Goal: Task Accomplishment & Management: Use online tool/utility

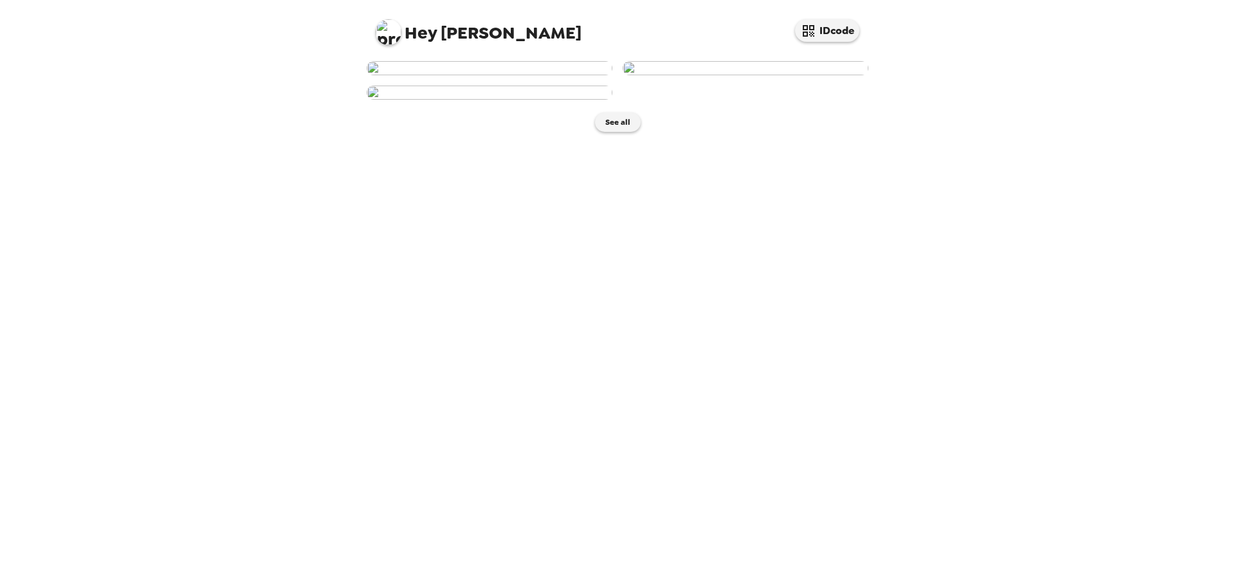
click at [735, 75] on img at bounding box center [746, 68] width 246 height 14
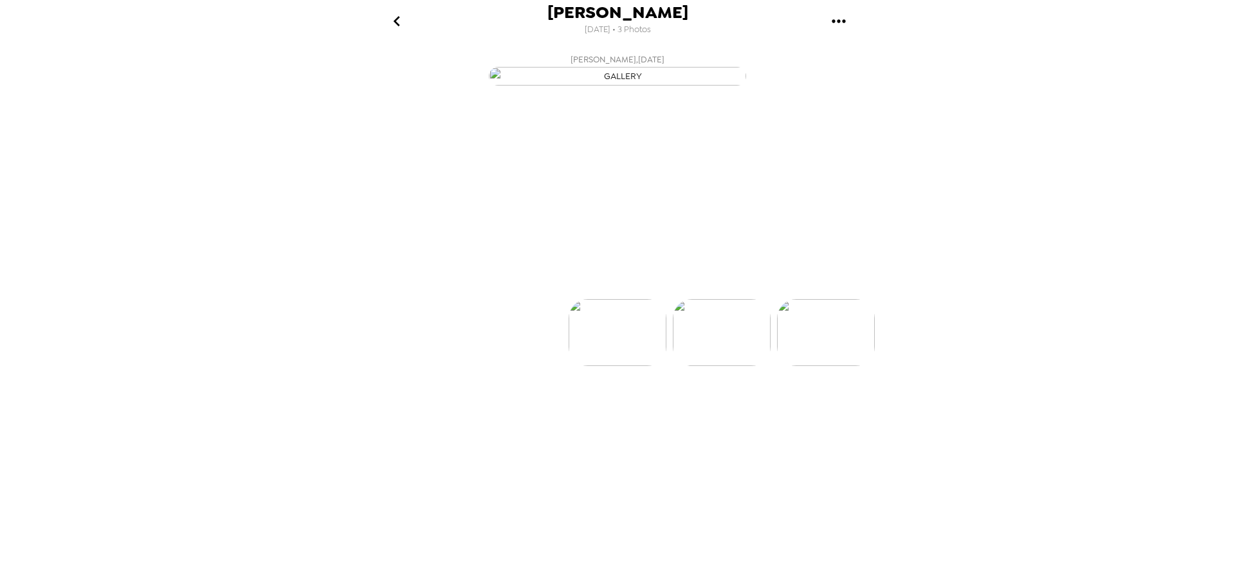
scroll to position [0, 104]
click at [607, 295] on button "Backdrops" at bounding box center [589, 276] width 113 height 39
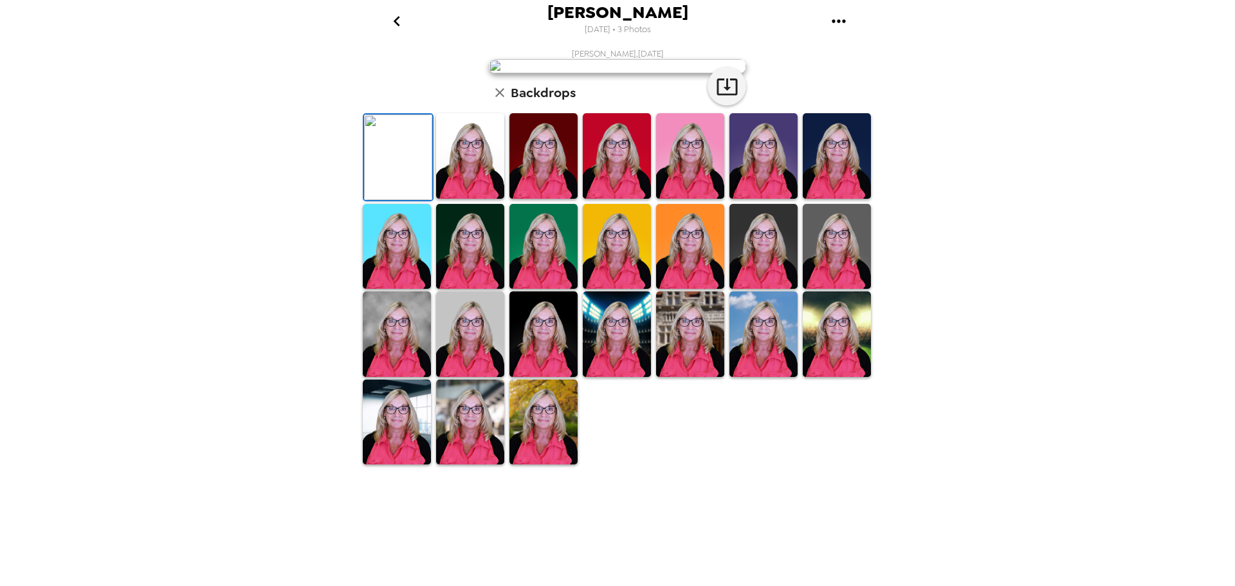
scroll to position [187, 0]
click at [425, 377] on img at bounding box center [397, 334] width 68 height 86
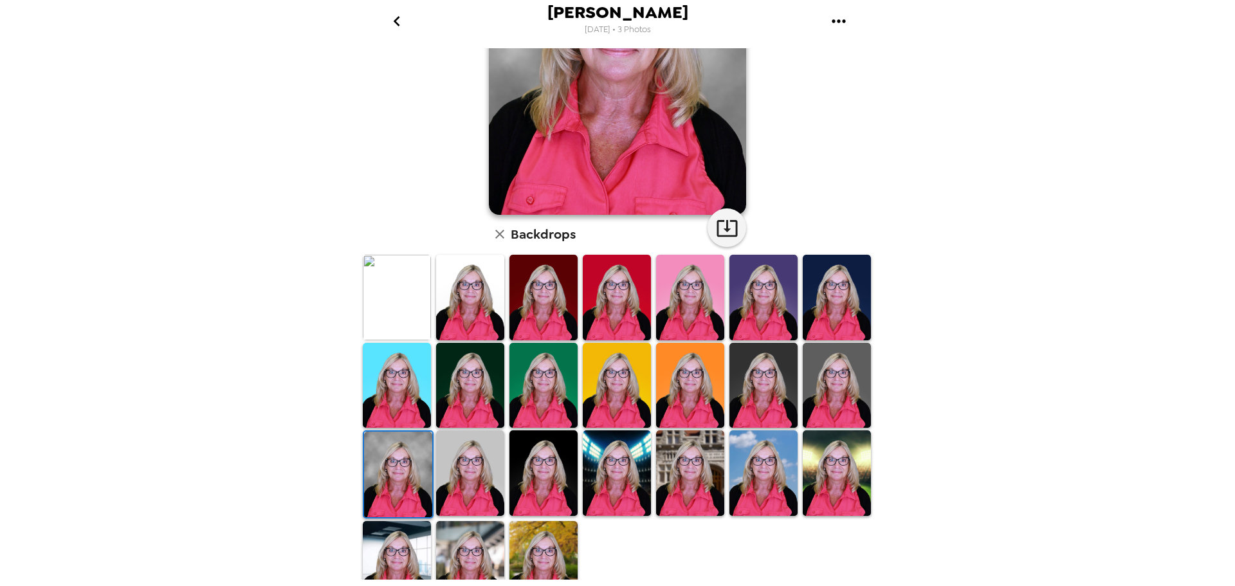
scroll to position [187, 0]
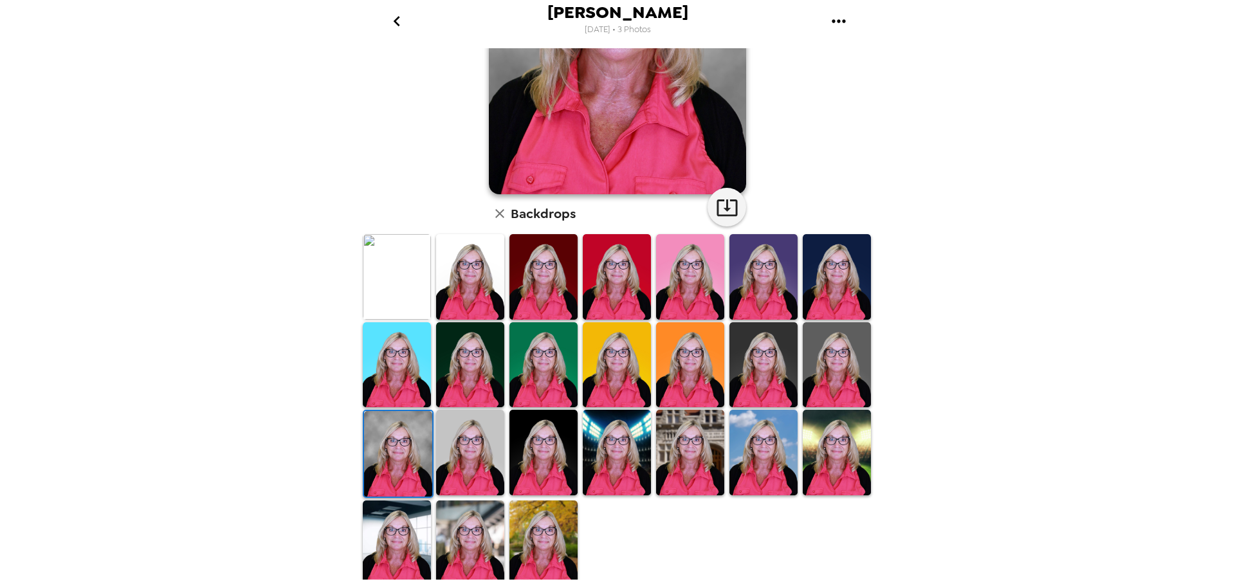
click at [405, 513] on img at bounding box center [397, 544] width 68 height 86
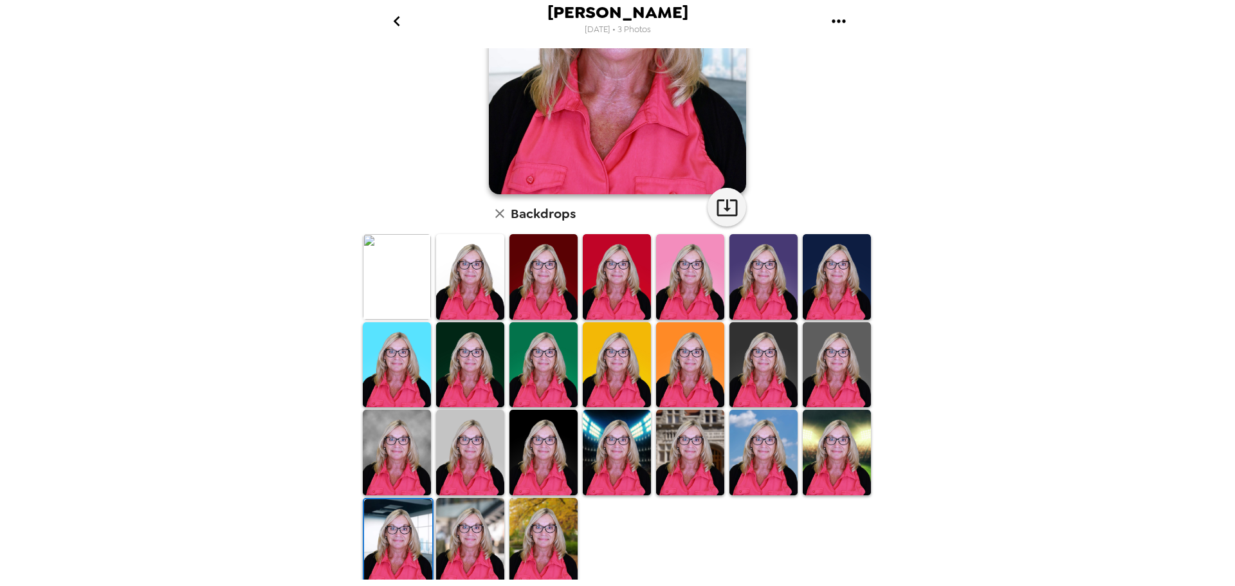
click at [735, 436] on img at bounding box center [764, 453] width 68 height 86
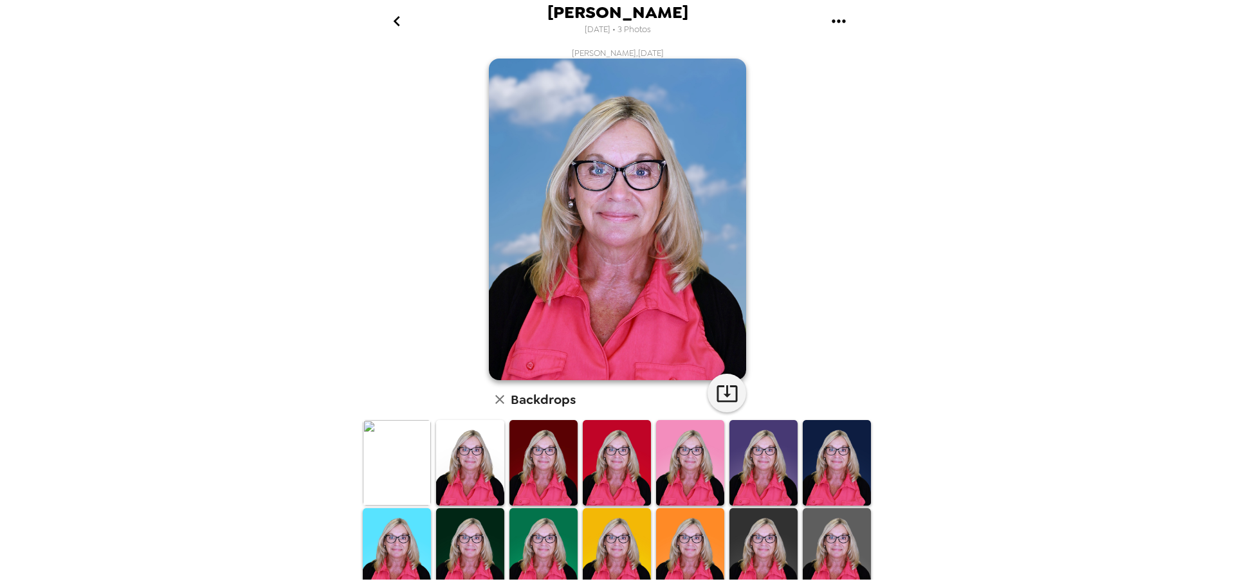
scroll to position [0, 0]
click at [482, 481] on img at bounding box center [470, 464] width 68 height 86
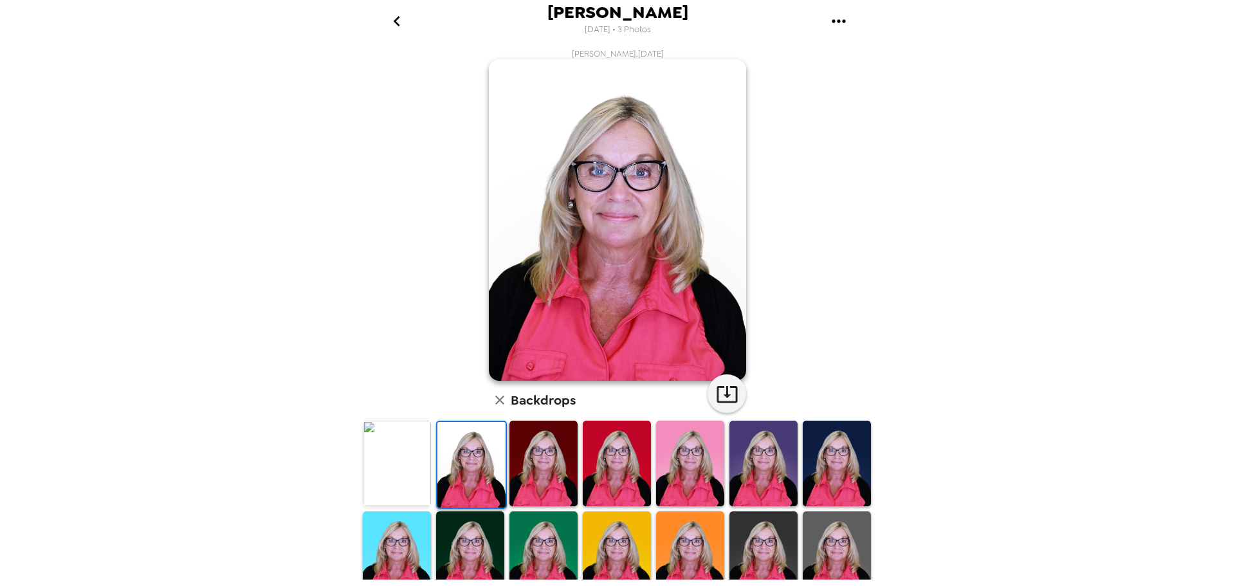
scroll to position [129, 0]
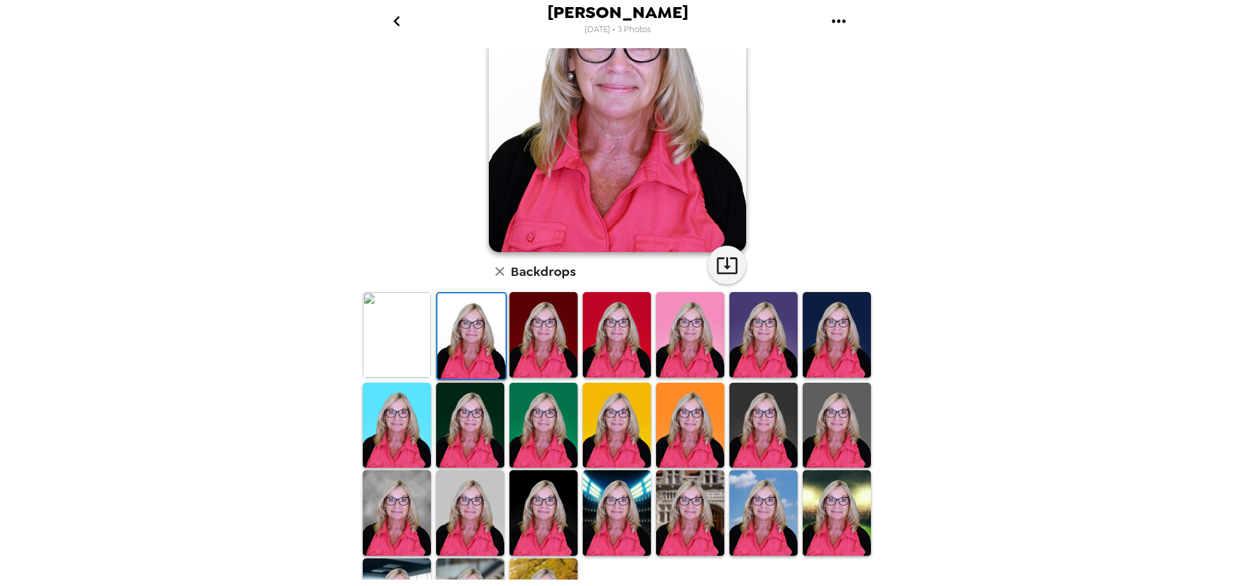
click at [408, 513] on img at bounding box center [397, 513] width 68 height 86
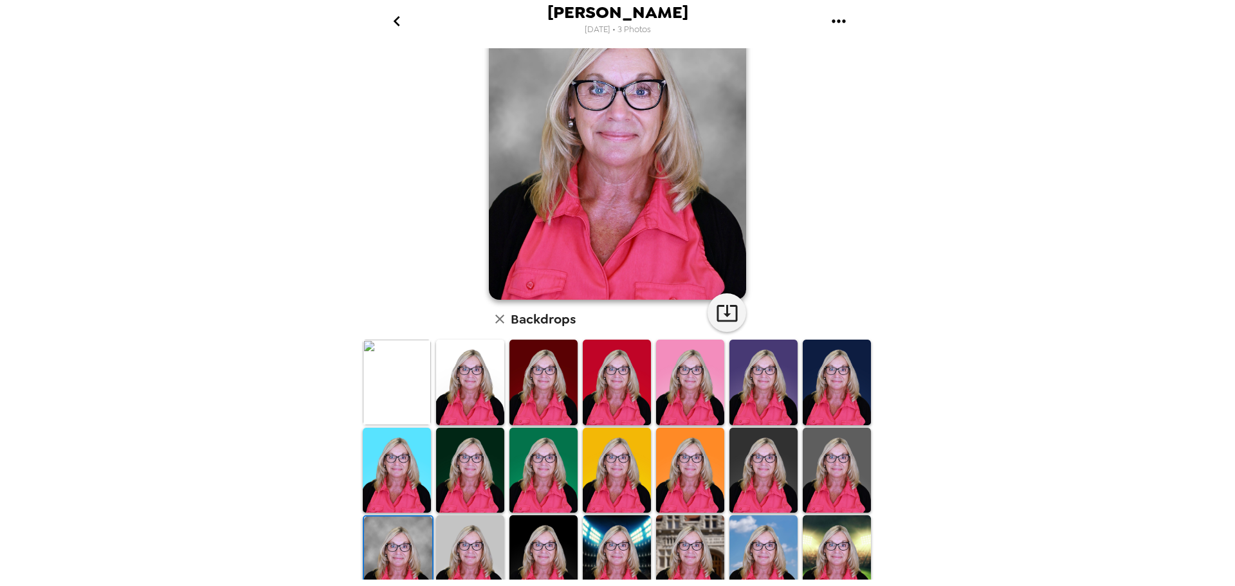
scroll to position [0, 0]
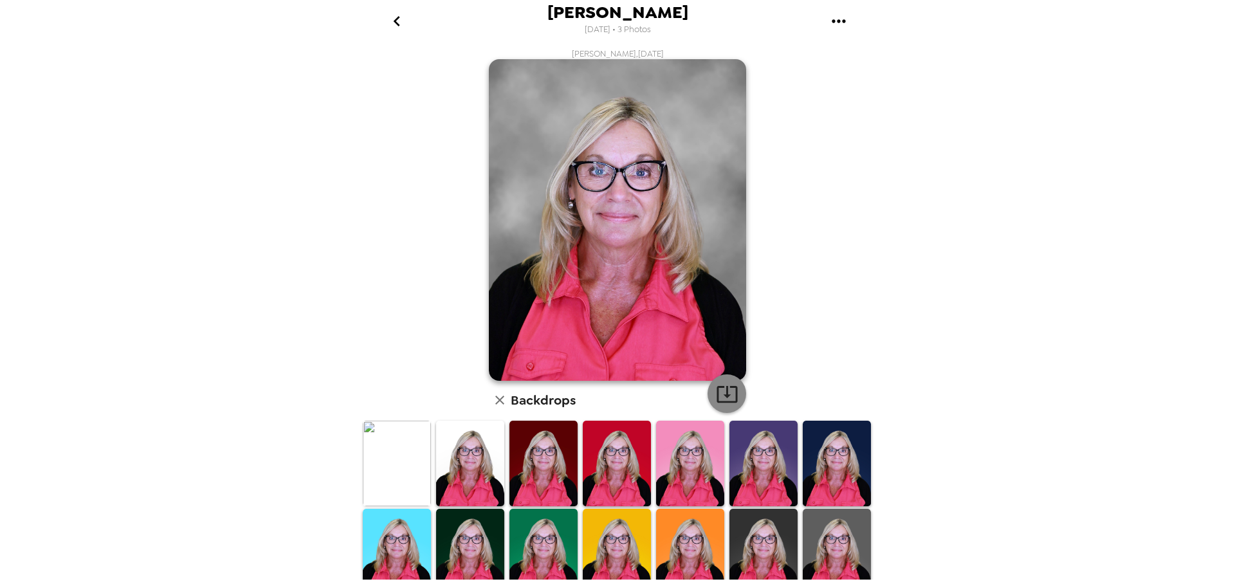
click at [728, 393] on icon "button" at bounding box center [727, 394] width 23 height 23
click at [392, 19] on icon "go back" at bounding box center [397, 21] width 21 height 21
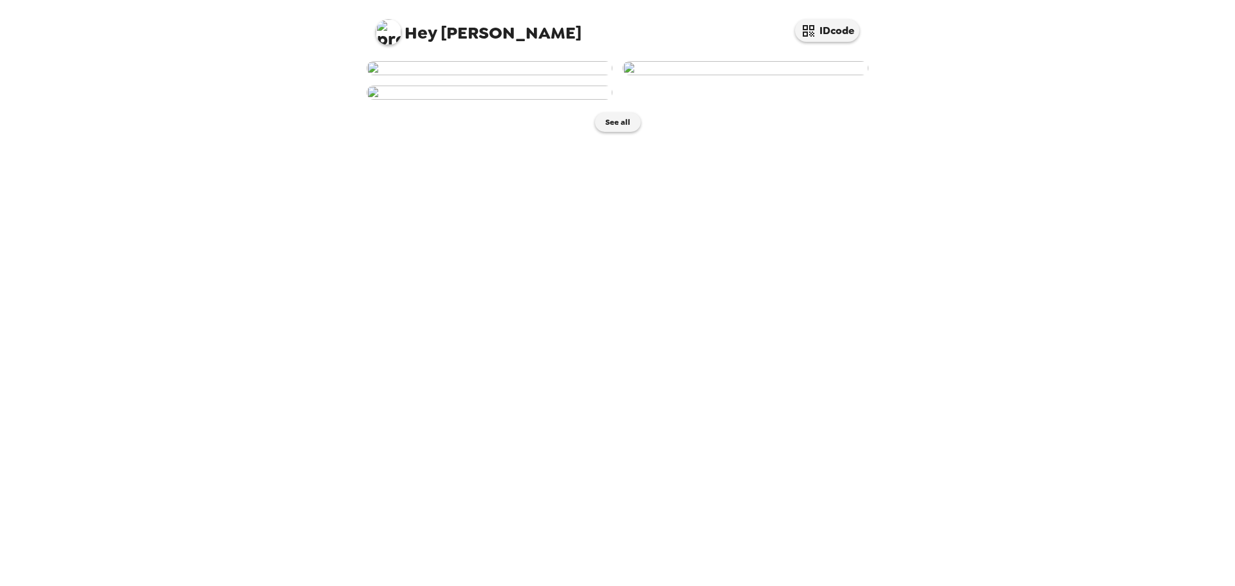
click at [530, 75] on img at bounding box center [490, 68] width 246 height 14
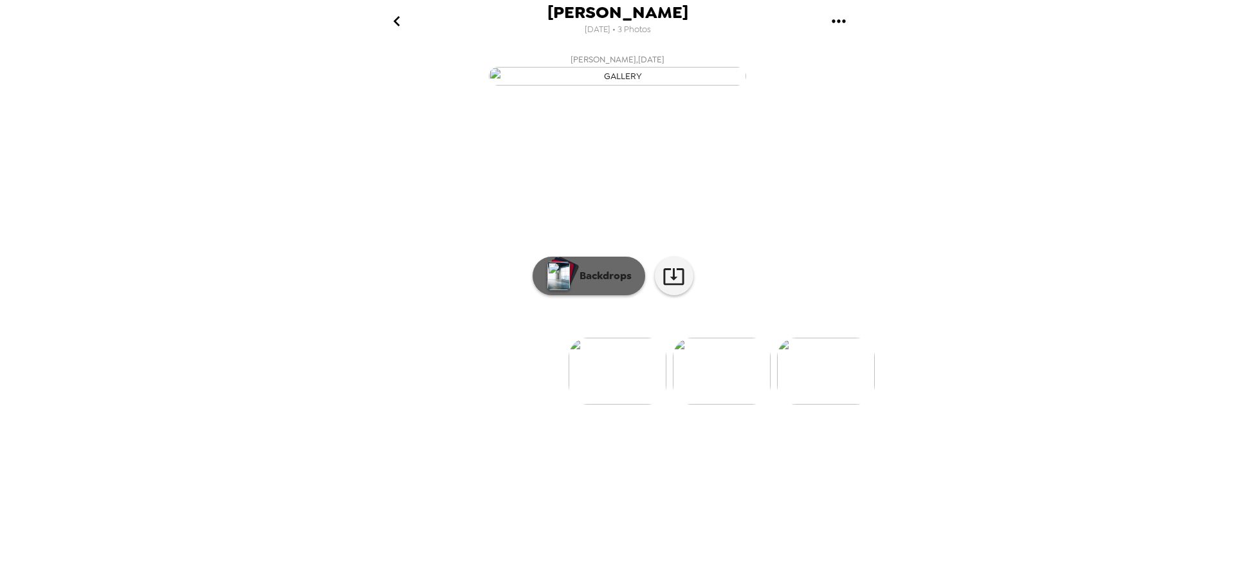
click at [573, 289] on div "button" at bounding box center [561, 273] width 30 height 32
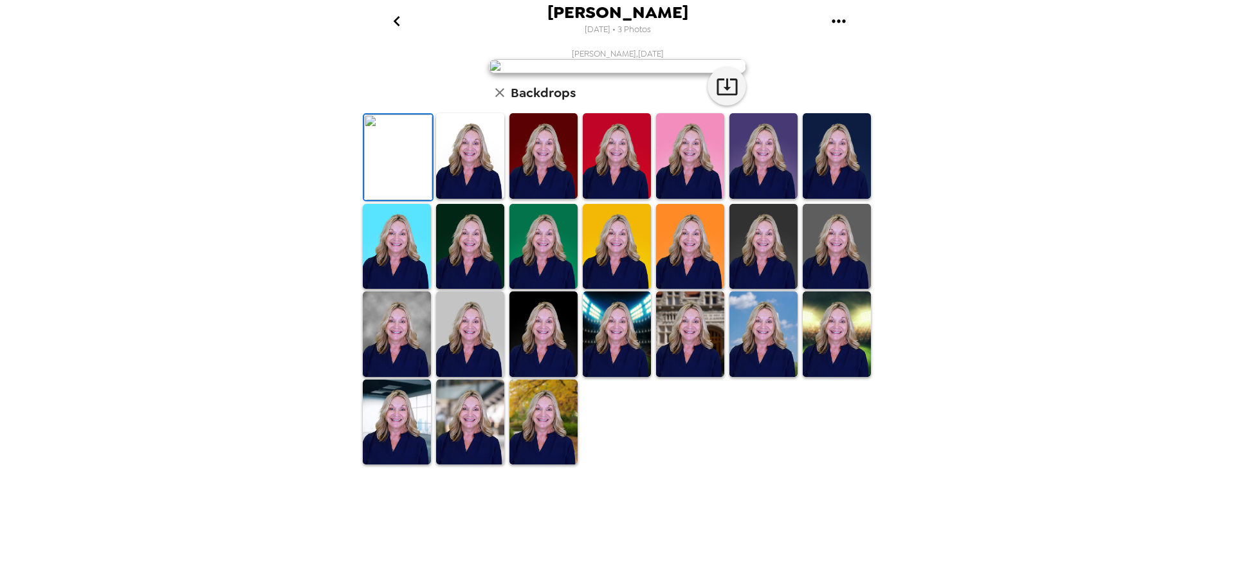
click at [488, 199] on img at bounding box center [470, 156] width 68 height 86
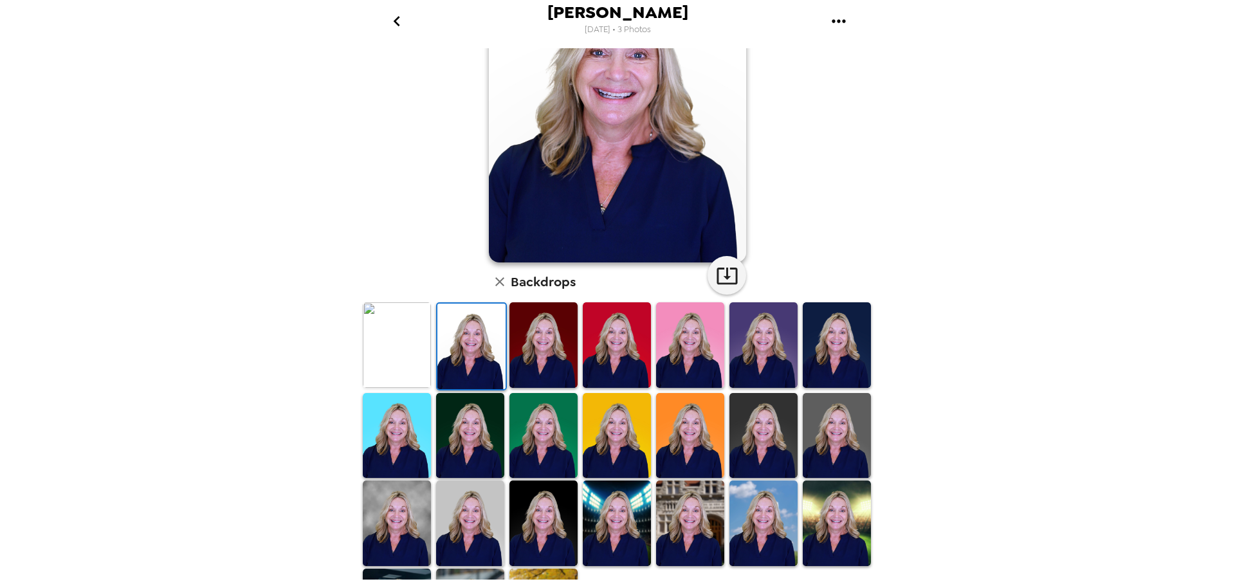
scroll to position [129, 0]
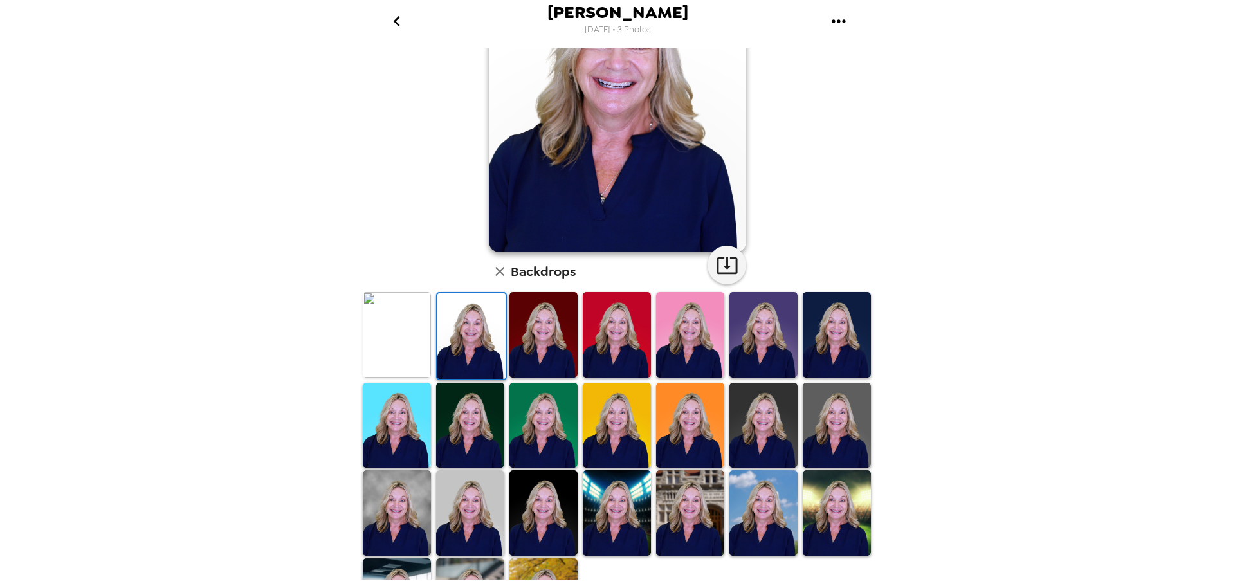
click at [425, 476] on img at bounding box center [397, 513] width 68 height 86
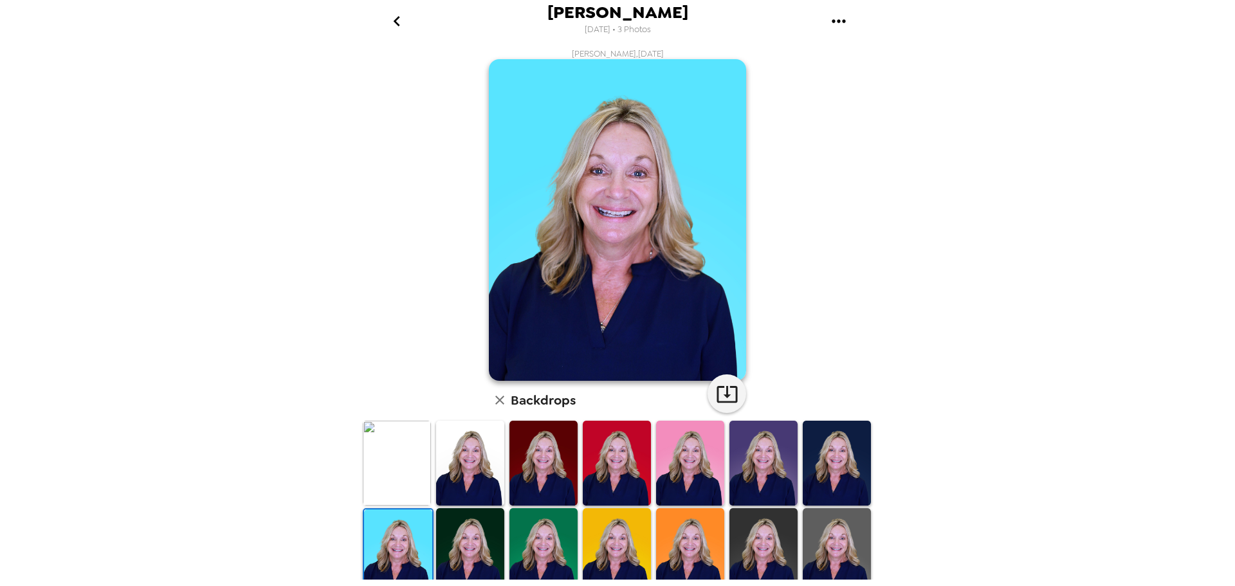
scroll to position [187, 0]
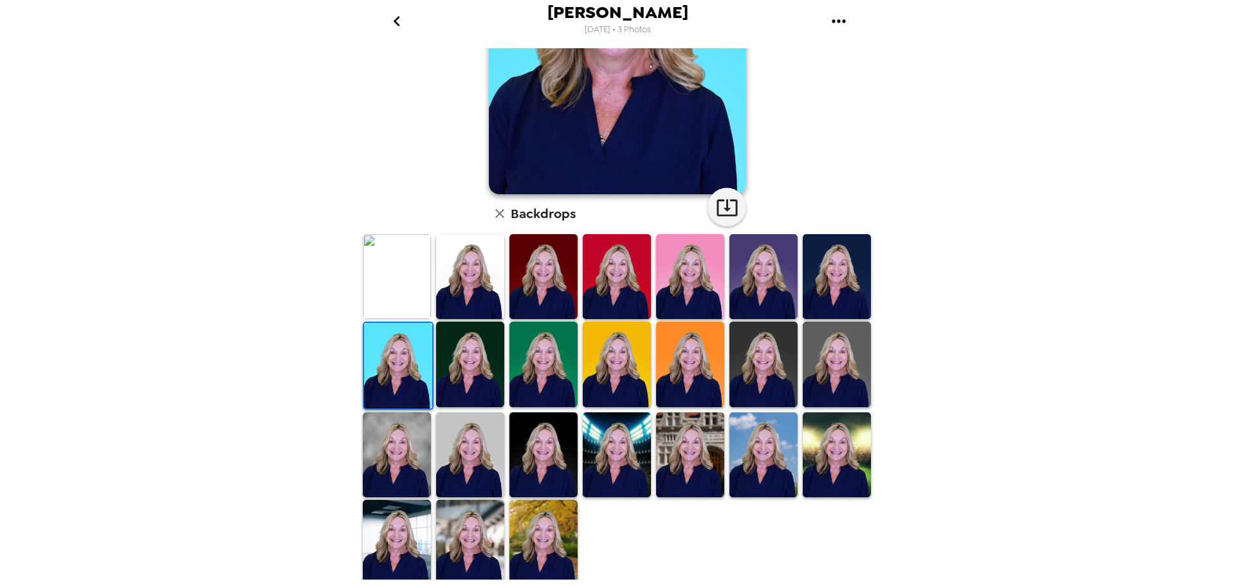
click at [392, 504] on img at bounding box center [397, 542] width 68 height 85
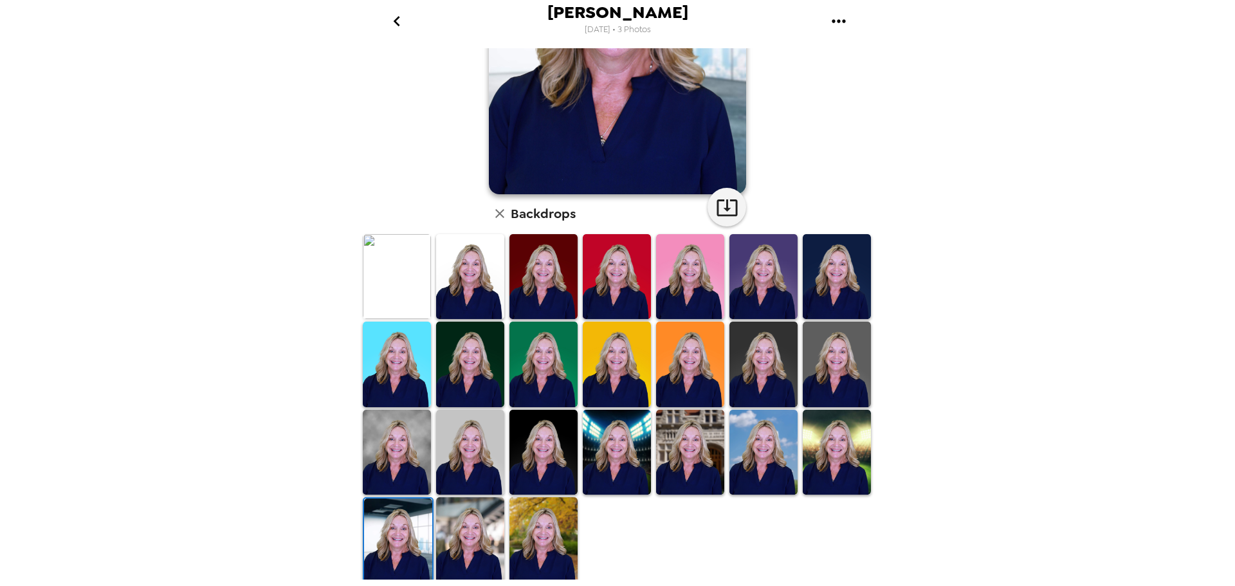
click at [820, 352] on img at bounding box center [837, 364] width 68 height 85
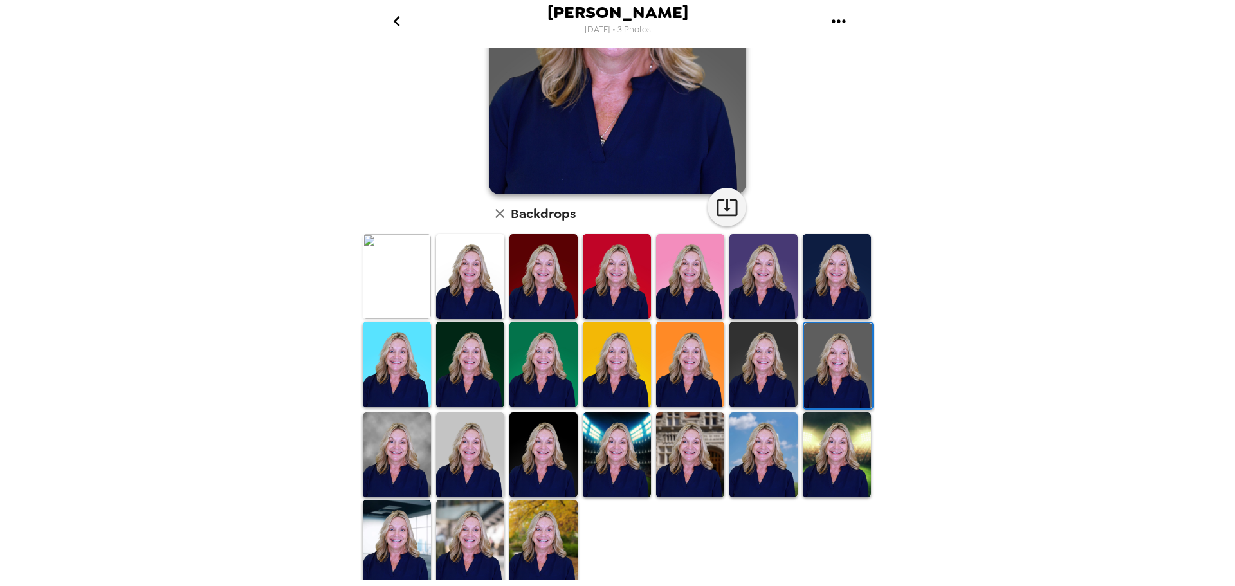
click at [817, 427] on img at bounding box center [837, 454] width 68 height 85
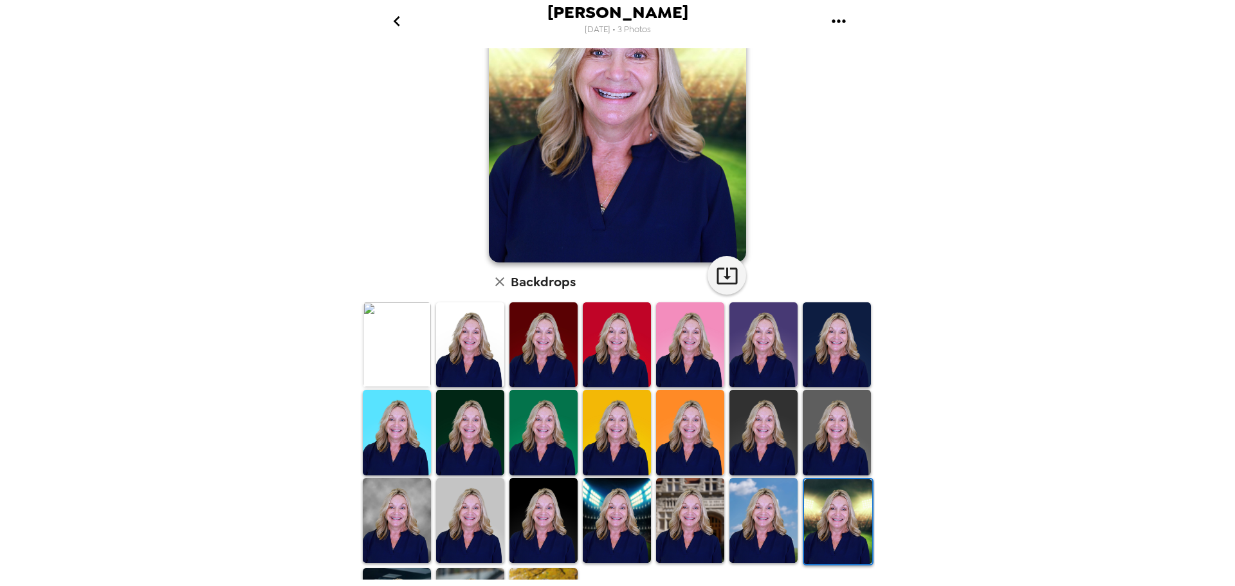
scroll to position [129, 0]
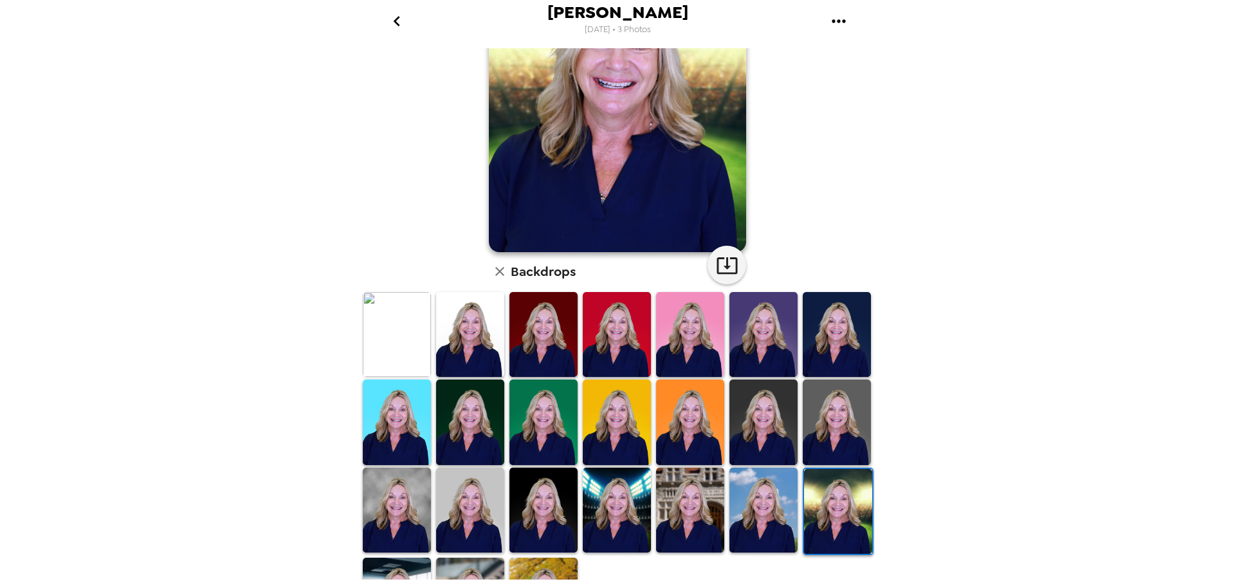
click at [620, 497] on img at bounding box center [617, 510] width 68 height 85
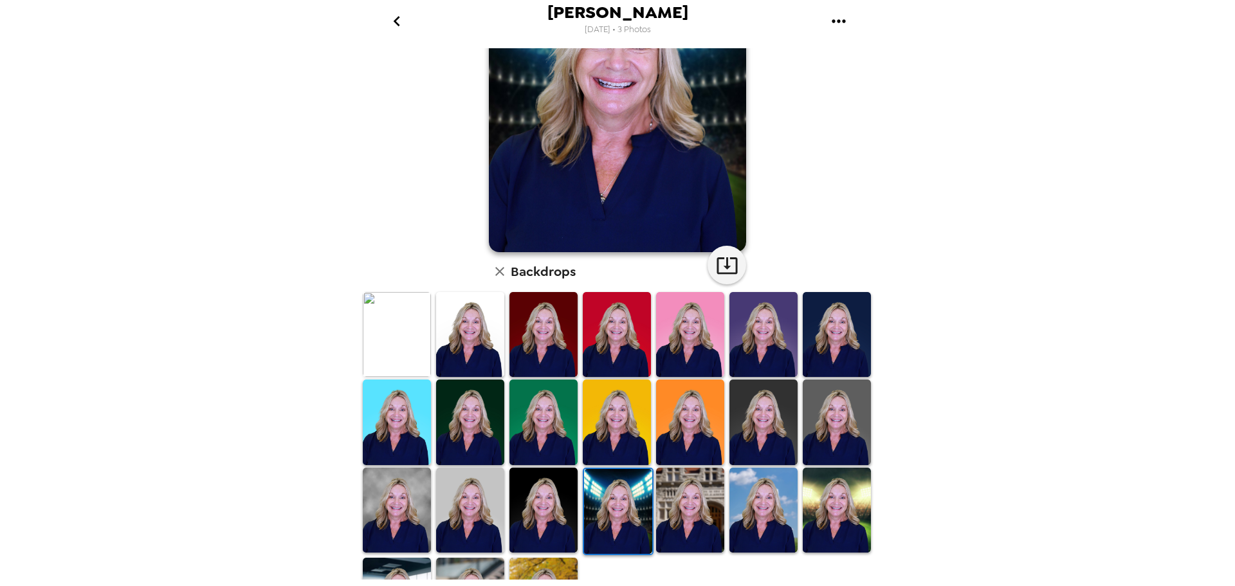
click at [741, 474] on img at bounding box center [764, 510] width 68 height 85
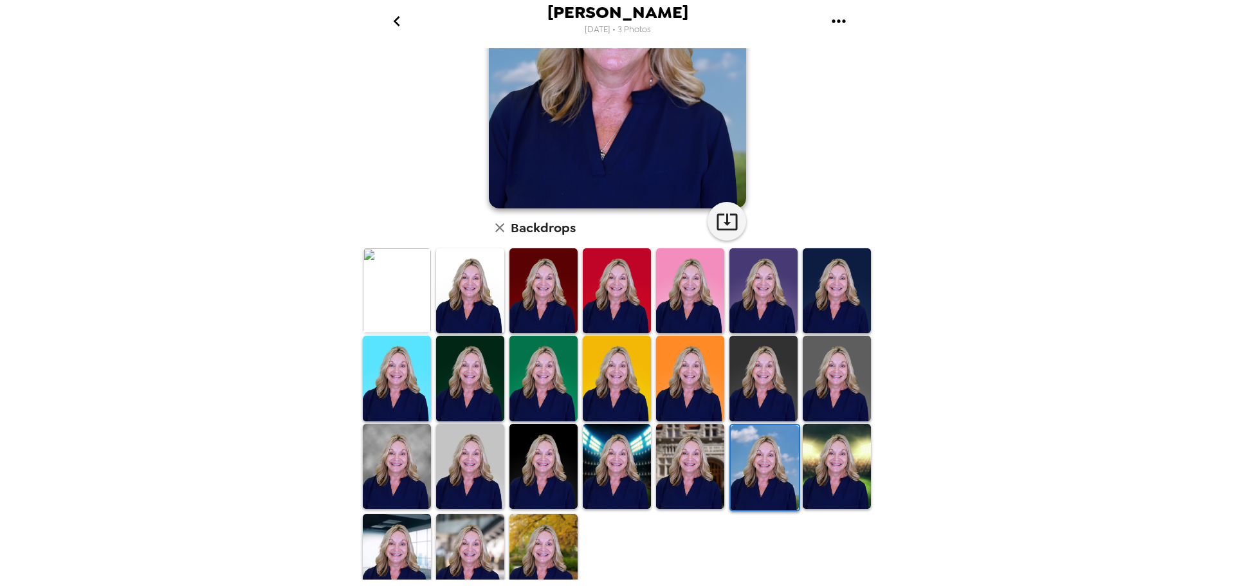
scroll to position [187, 0]
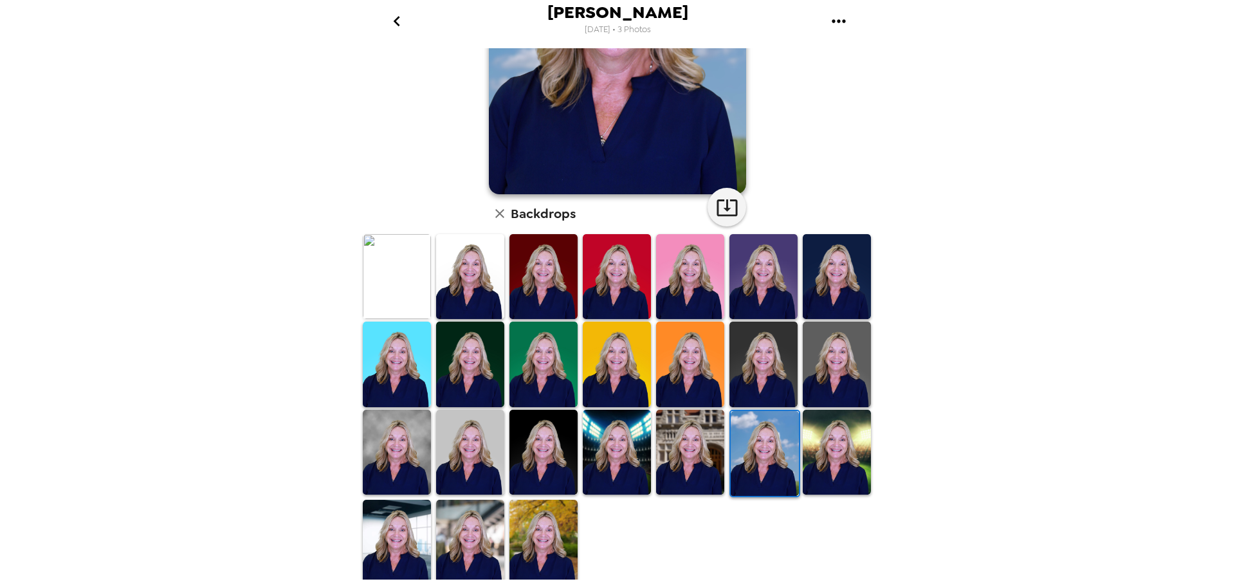
click at [555, 500] on img at bounding box center [544, 542] width 68 height 85
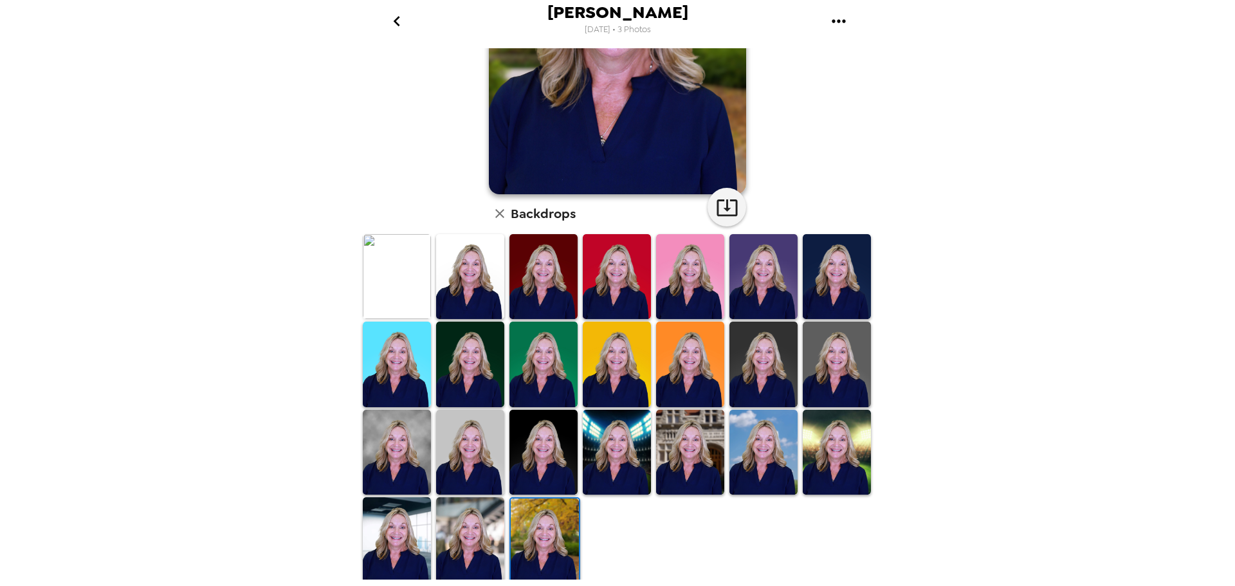
click at [757, 415] on img at bounding box center [764, 452] width 68 height 85
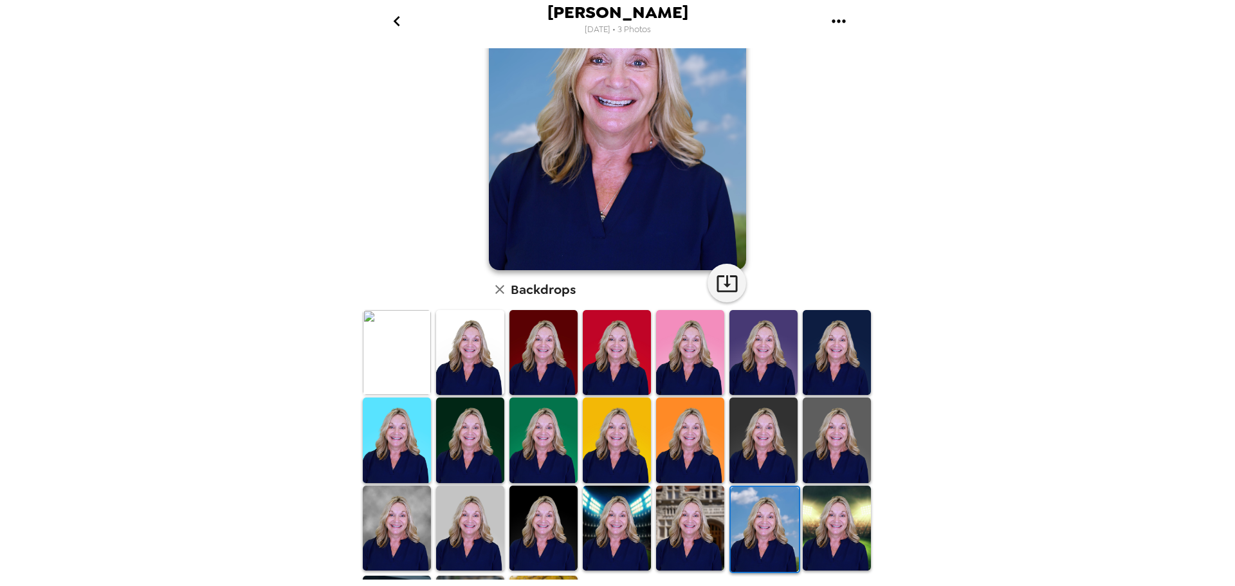
scroll to position [0, 0]
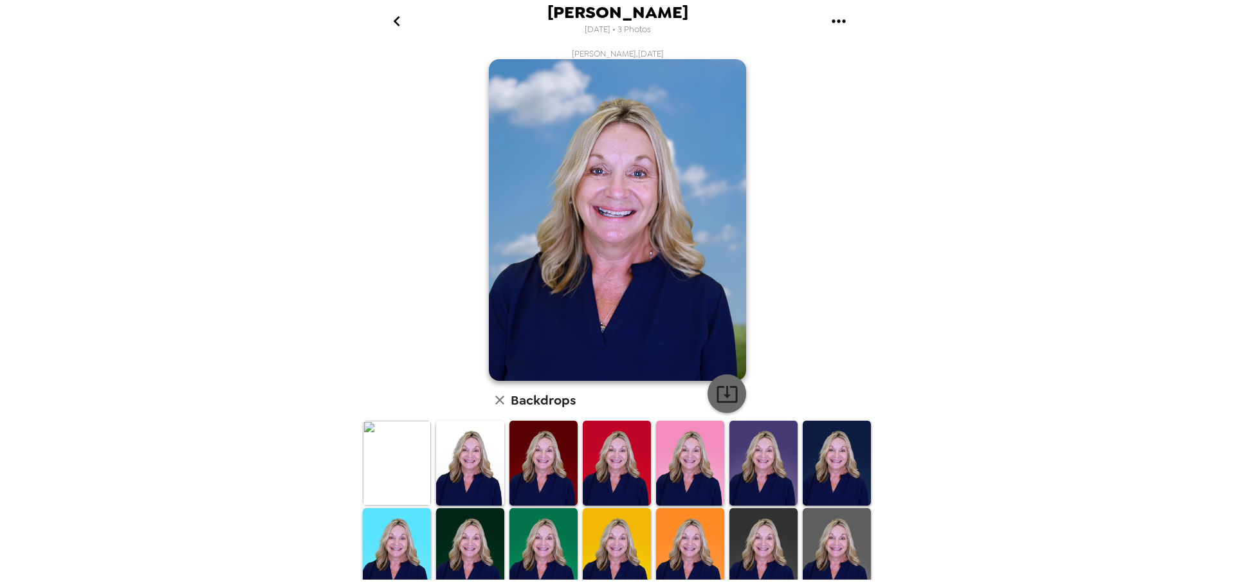
click at [731, 401] on icon "button" at bounding box center [727, 394] width 21 height 17
click at [444, 448] on img at bounding box center [470, 463] width 68 height 85
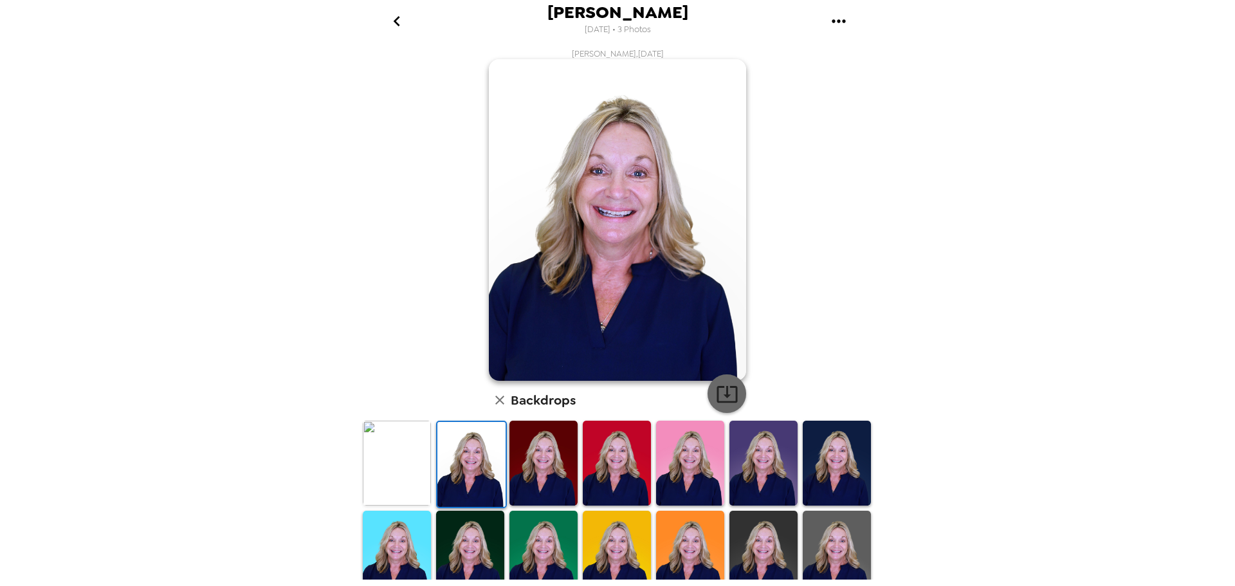
click at [717, 394] on icon "button" at bounding box center [727, 394] width 23 height 23
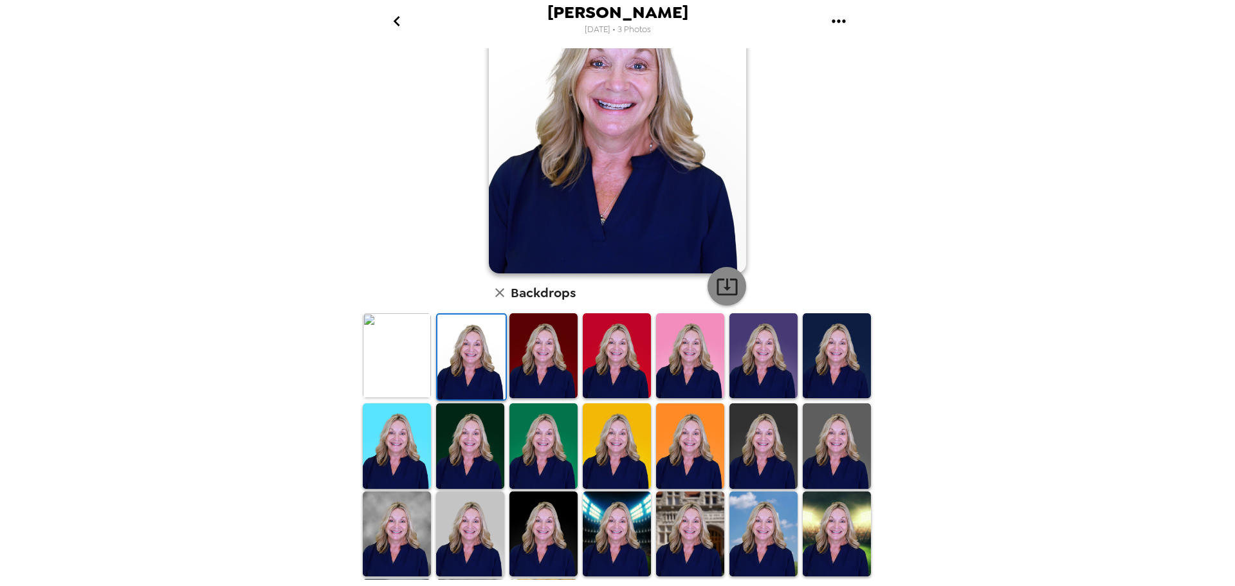
scroll to position [129, 0]
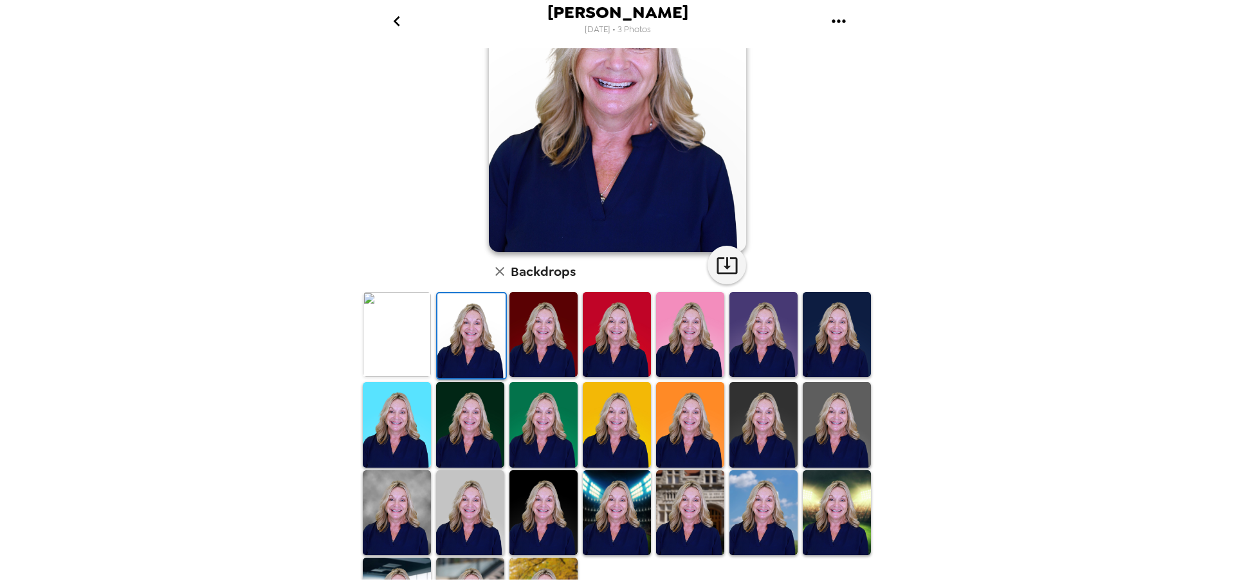
click at [426, 396] on img at bounding box center [397, 424] width 68 height 85
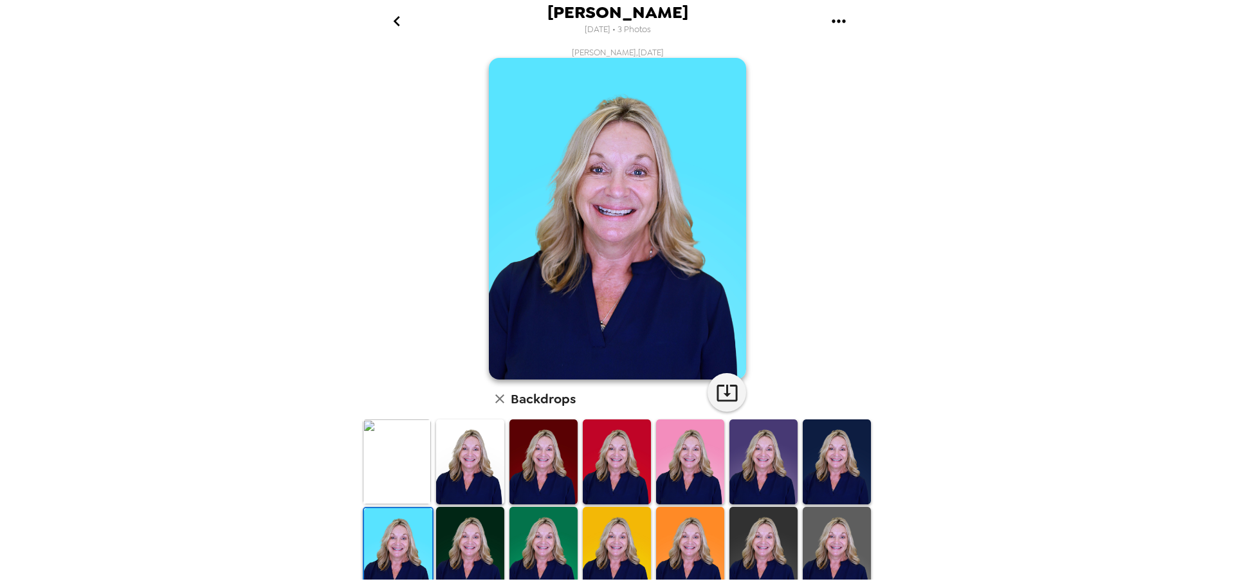
scroll to position [0, 0]
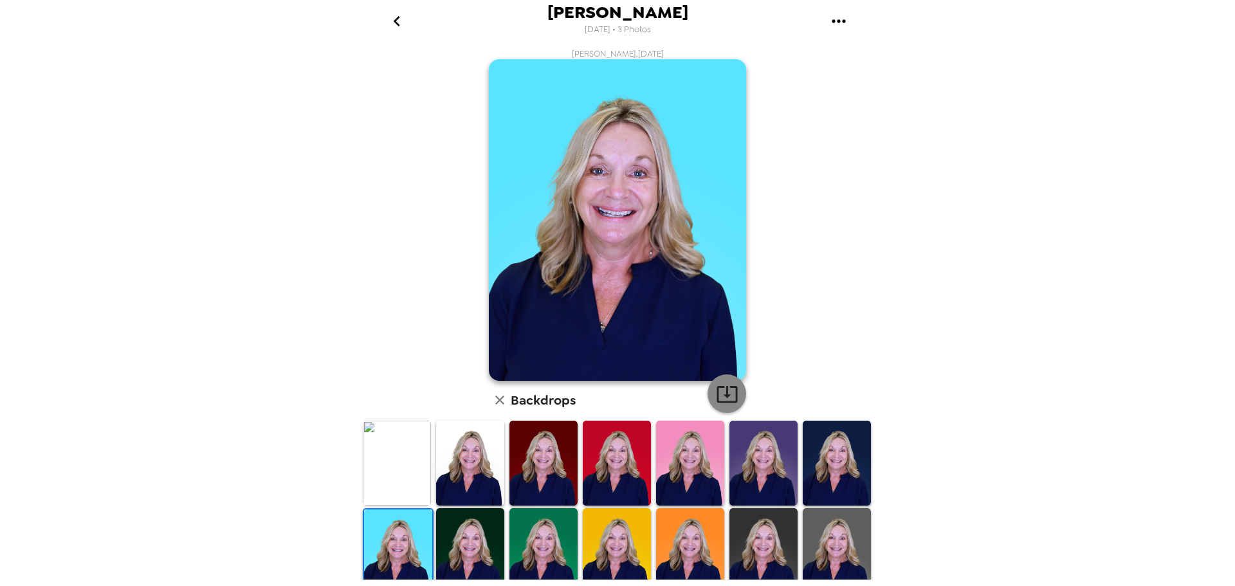
click at [727, 394] on icon "button" at bounding box center [727, 394] width 23 height 23
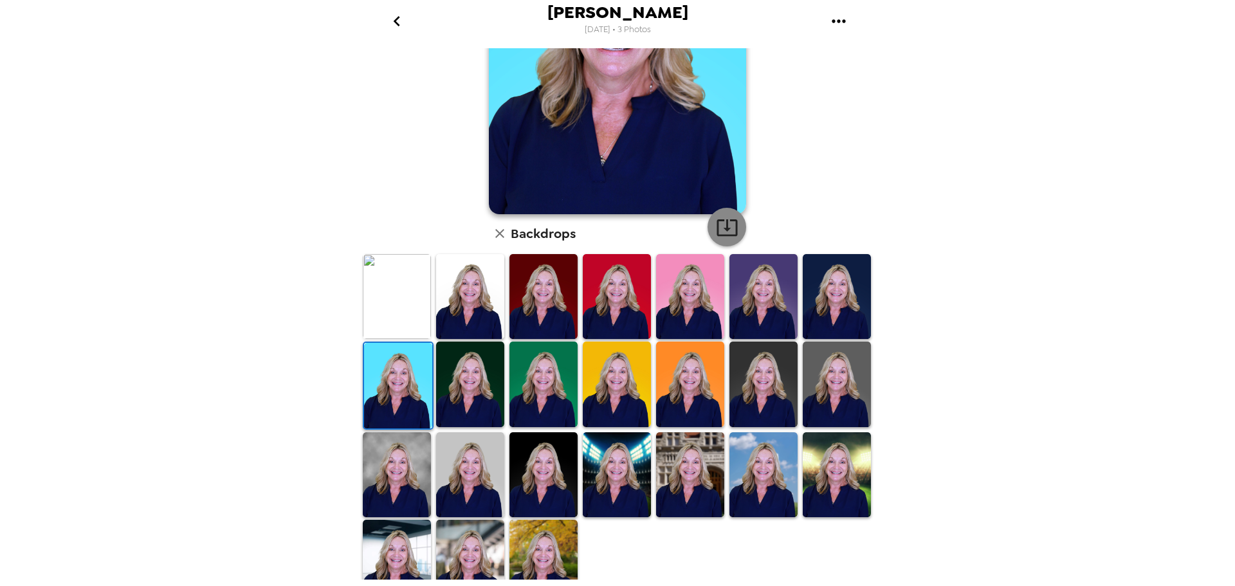
scroll to position [187, 0]
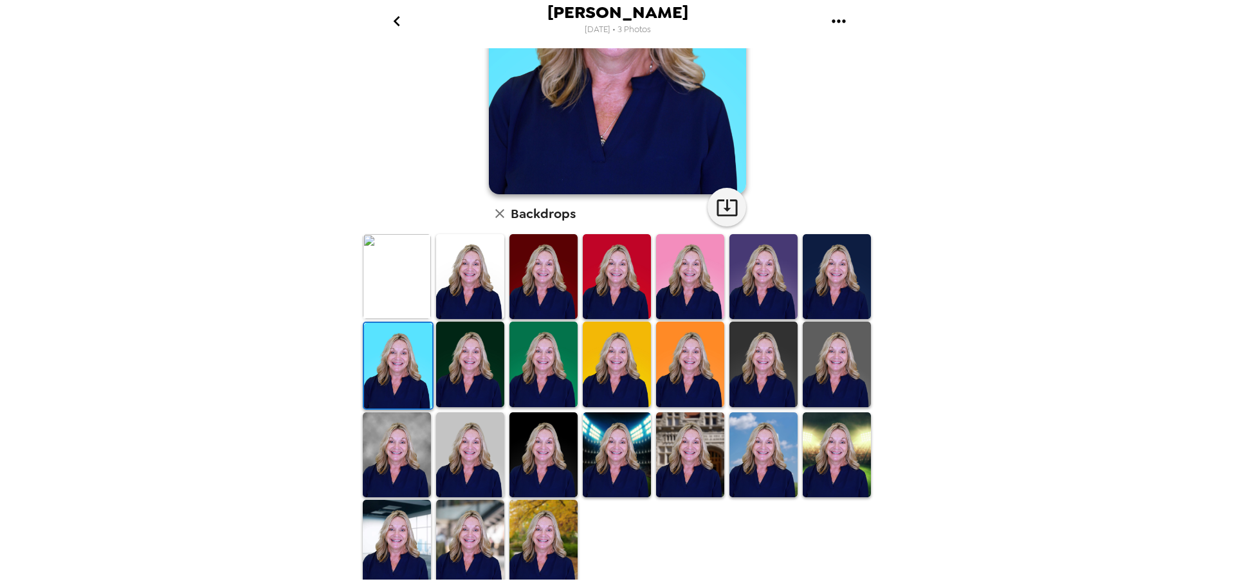
click at [808, 340] on img at bounding box center [837, 364] width 68 height 85
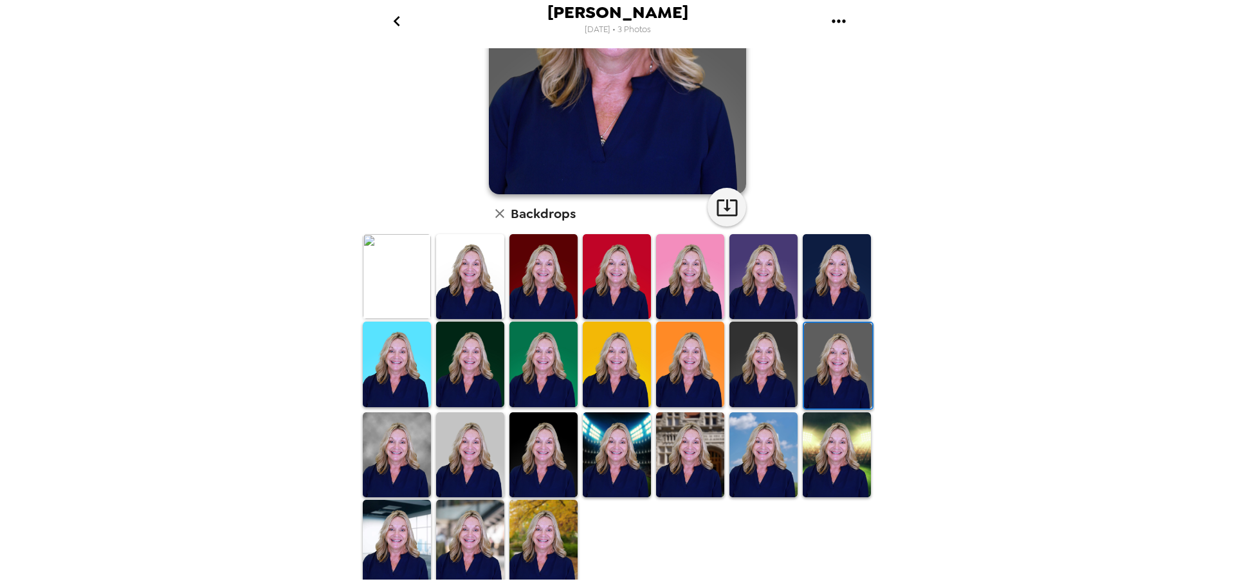
scroll to position [0, 0]
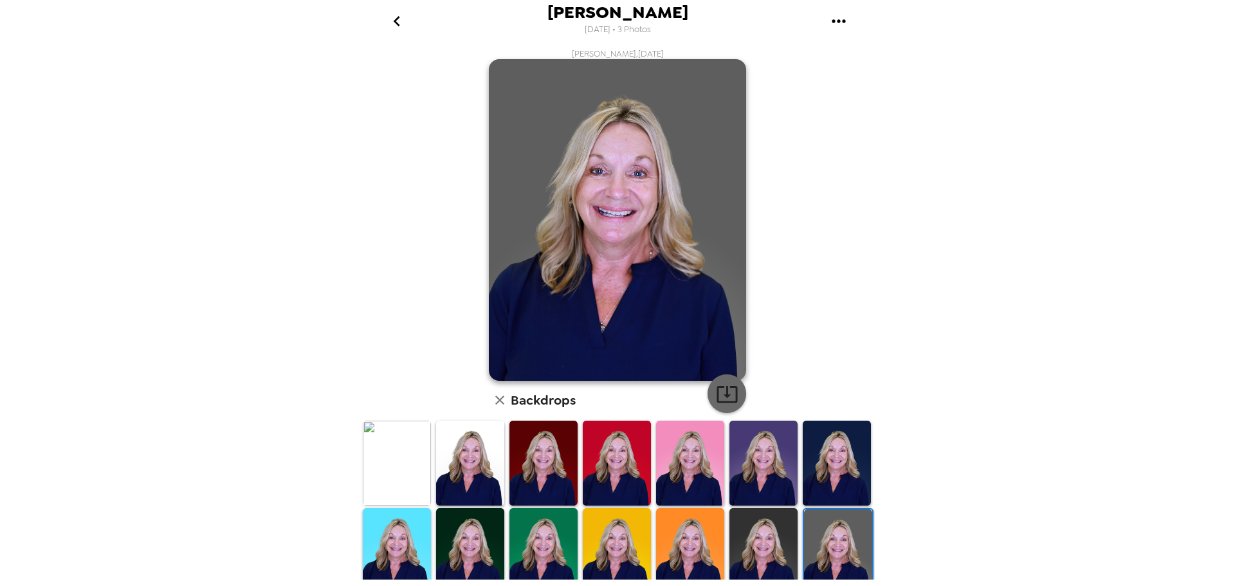
click at [719, 383] on icon "button" at bounding box center [727, 394] width 23 height 23
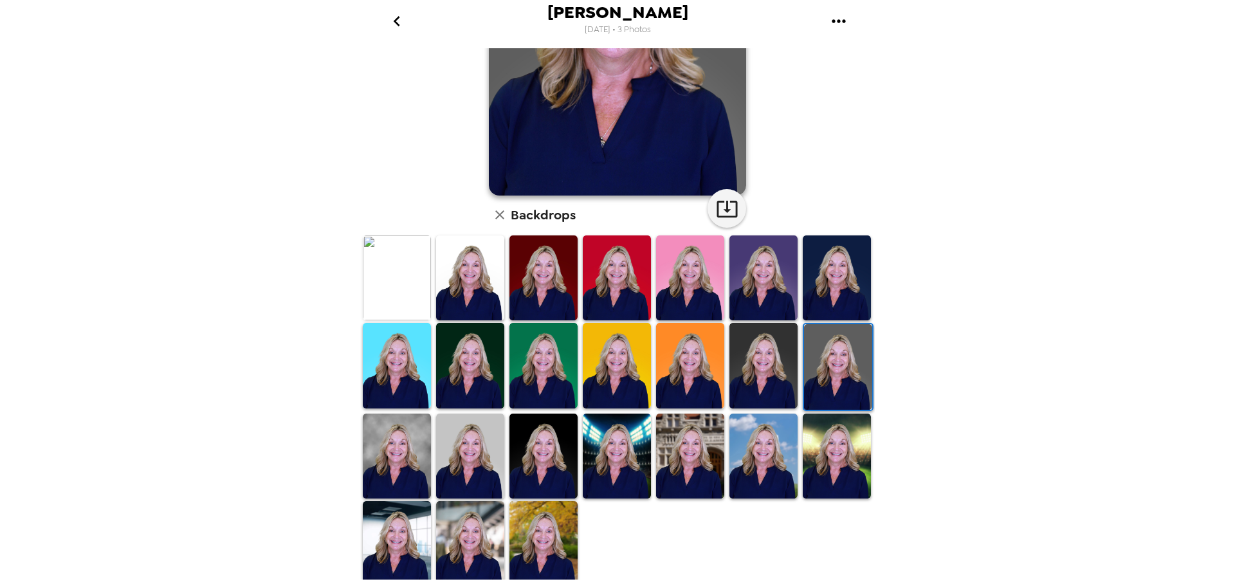
scroll to position [187, 0]
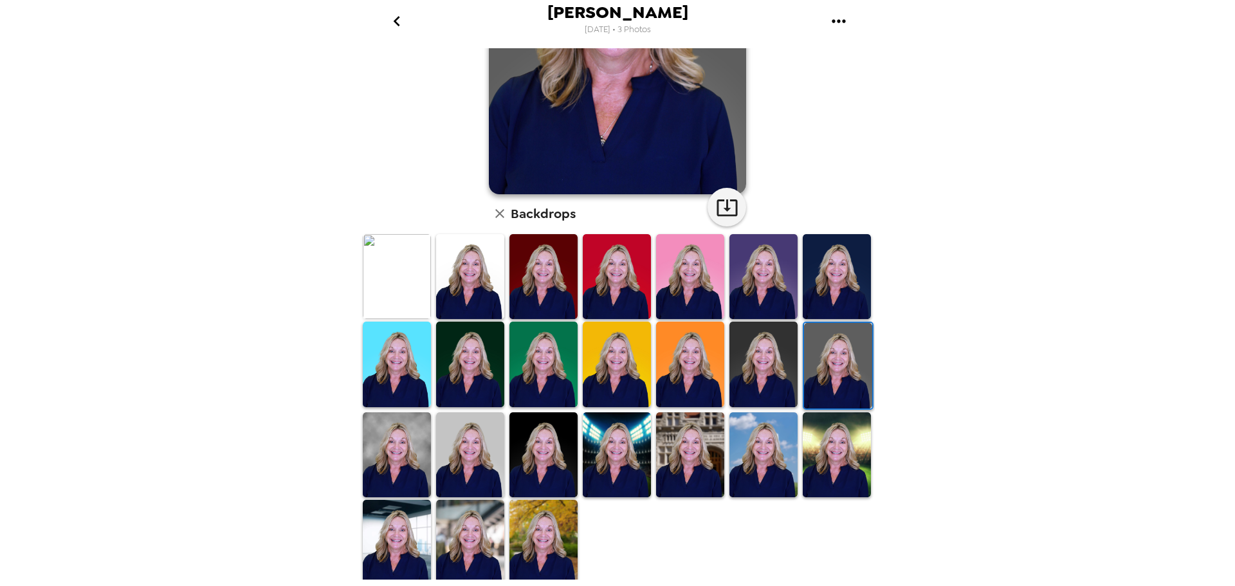
click at [430, 458] on div at bounding box center [396, 455] width 73 height 88
drag, startPoint x: 0, startPoint y: 0, endPoint x: 458, endPoint y: 445, distance: 638.4
click at [458, 445] on img at bounding box center [470, 454] width 68 height 85
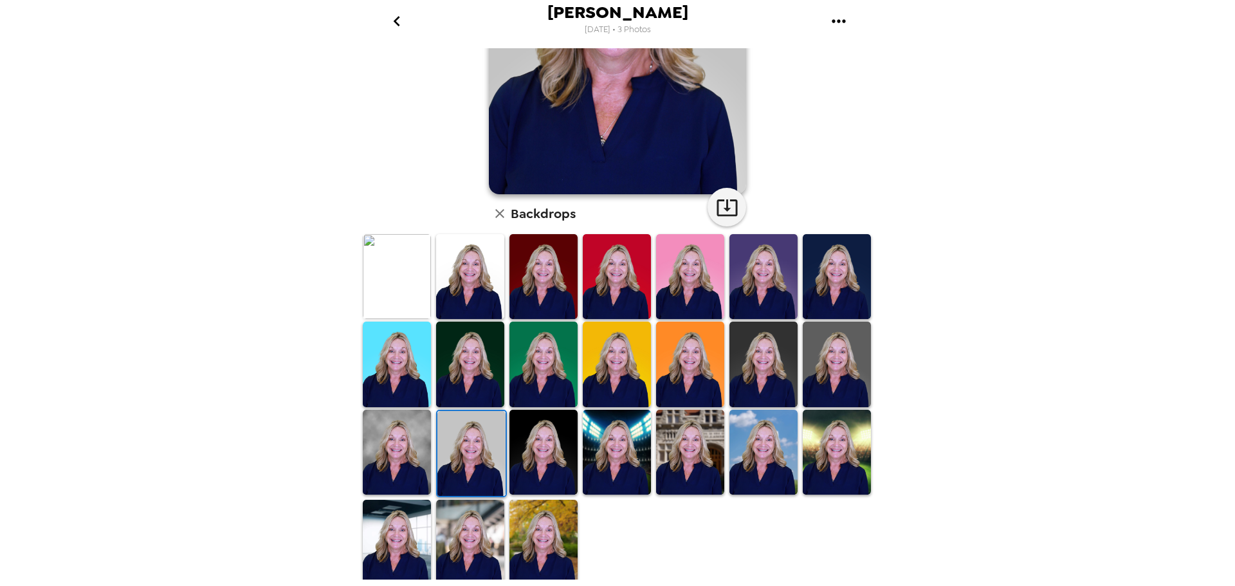
click at [402, 441] on img at bounding box center [397, 452] width 68 height 85
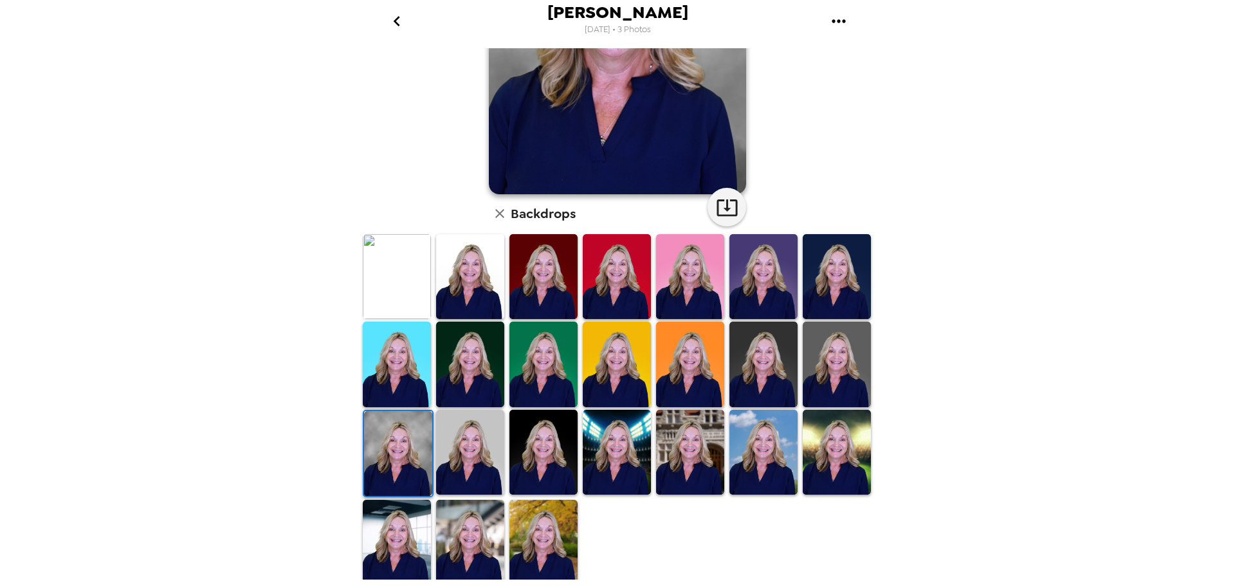
click at [454, 447] on img at bounding box center [470, 452] width 68 height 85
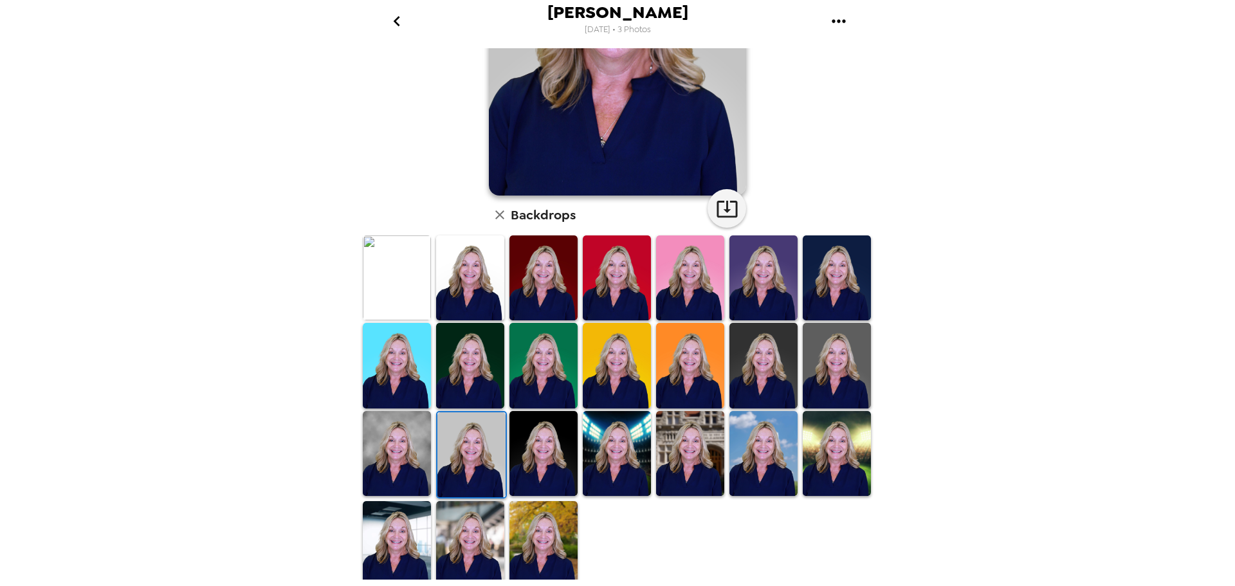
scroll to position [187, 0]
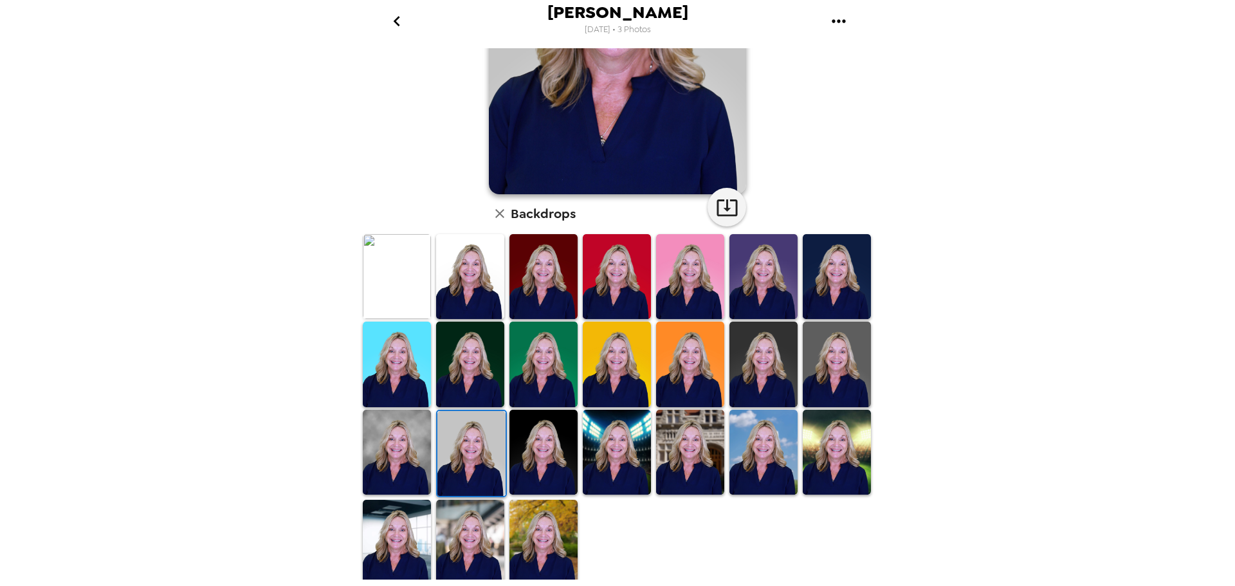
click at [551, 433] on img at bounding box center [544, 452] width 68 height 85
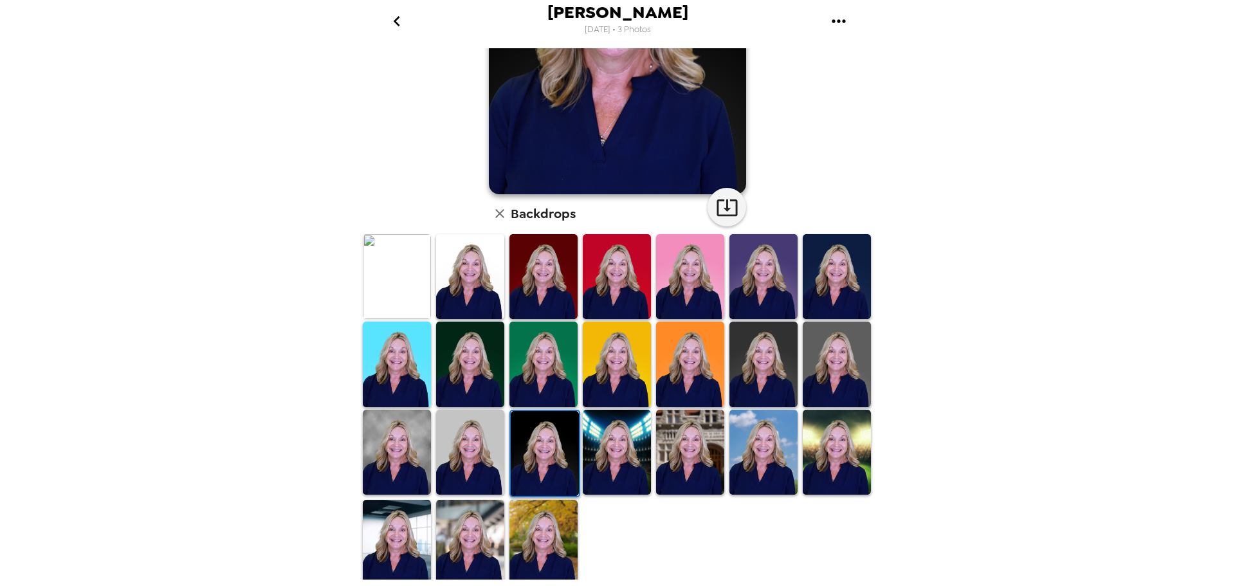
click at [607, 383] on img at bounding box center [617, 364] width 68 height 85
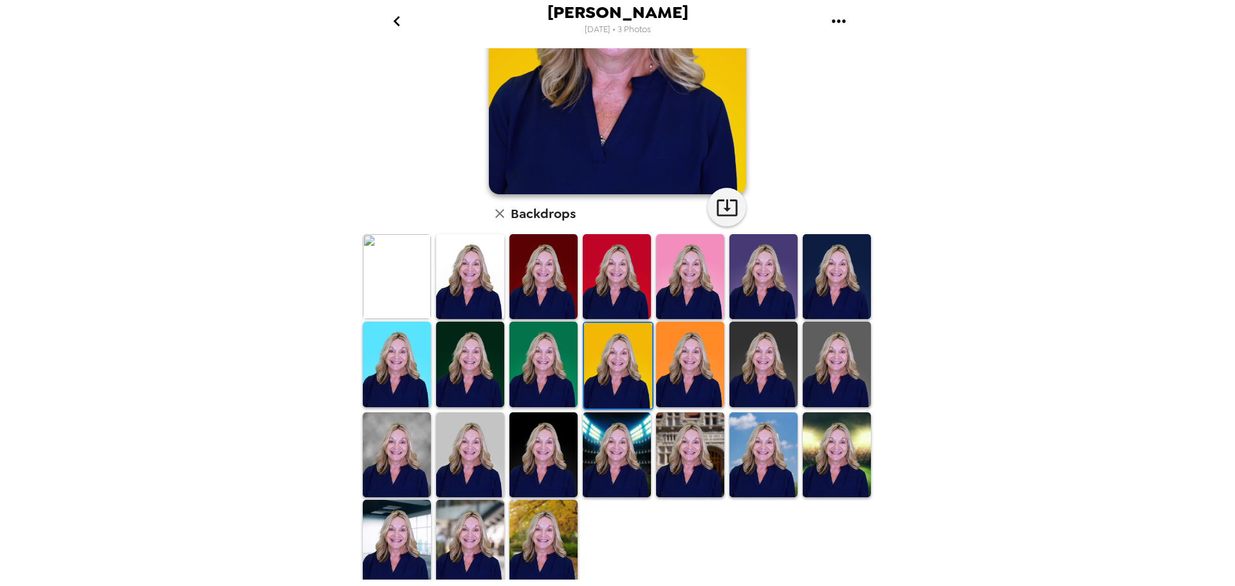
click at [480, 381] on img at bounding box center [470, 364] width 68 height 85
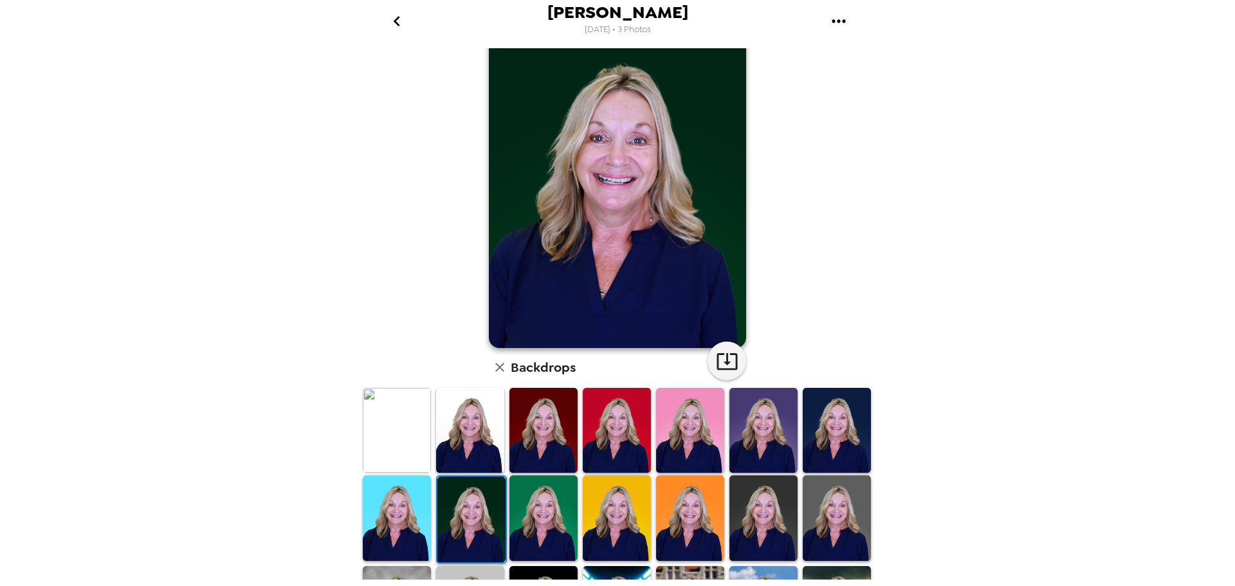
scroll to position [0, 0]
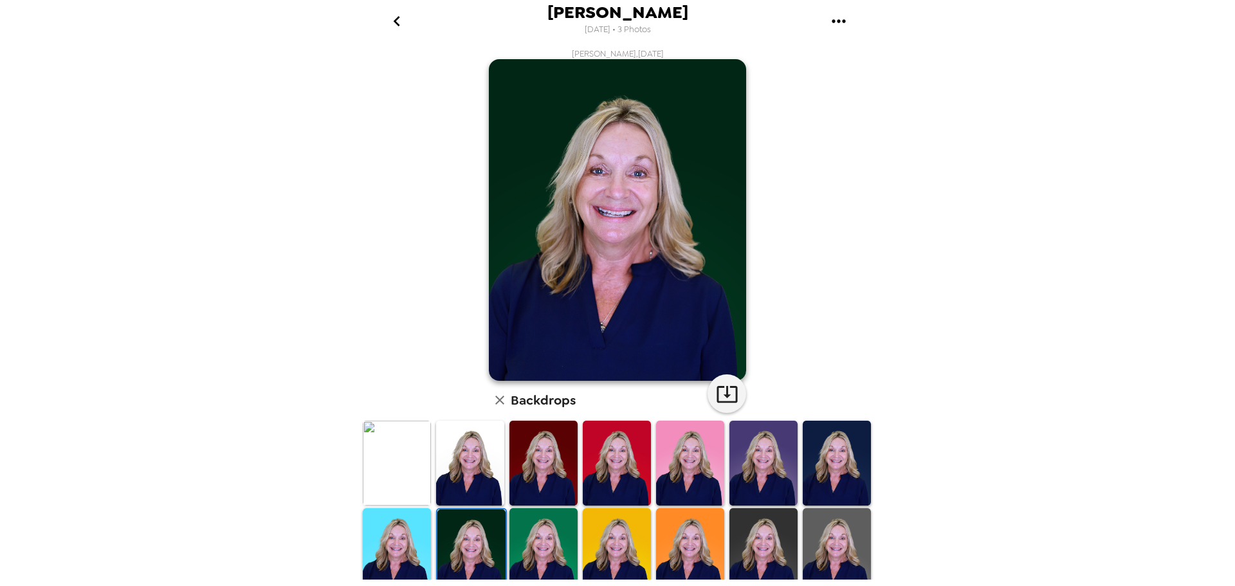
click at [701, 439] on img at bounding box center [690, 463] width 68 height 85
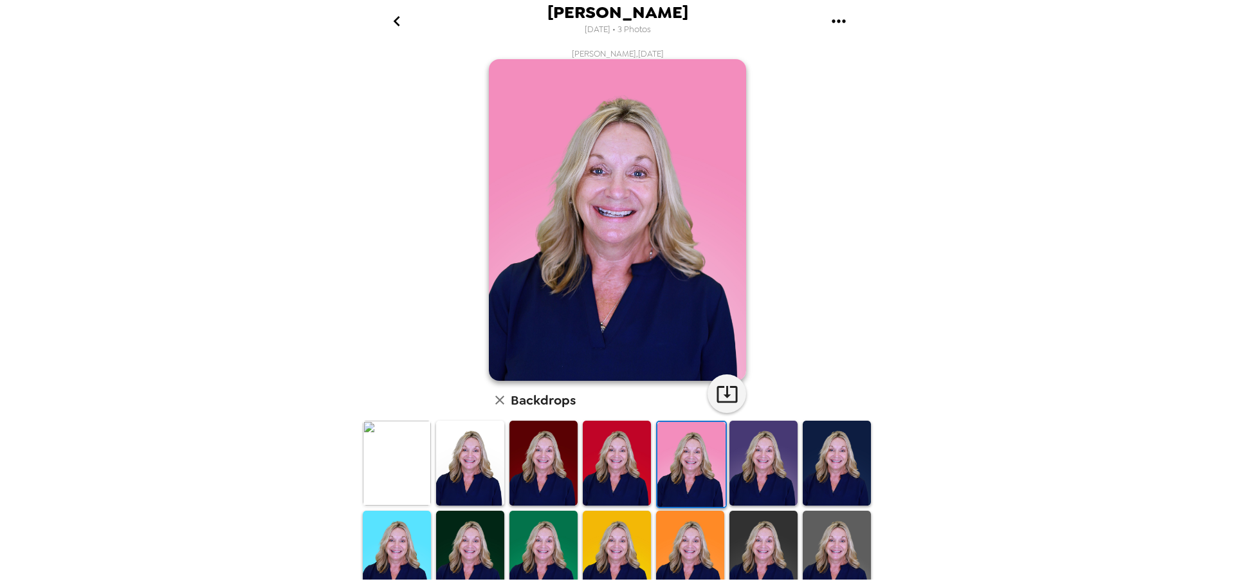
click at [634, 441] on img at bounding box center [617, 463] width 68 height 85
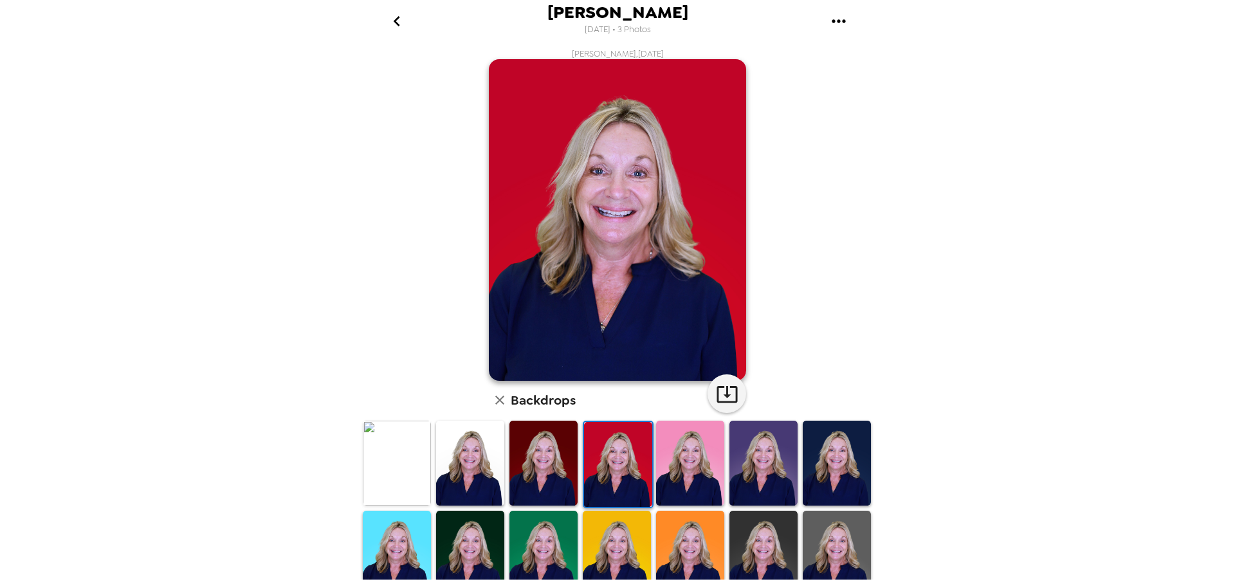
click at [569, 455] on img at bounding box center [544, 463] width 68 height 85
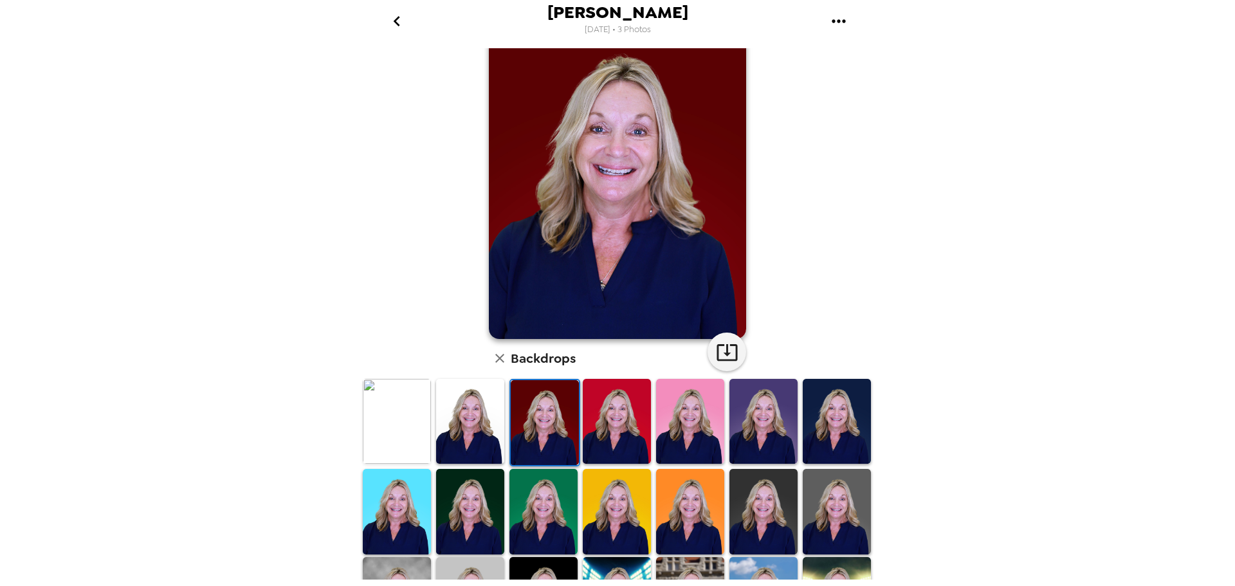
scroll to position [64, 0]
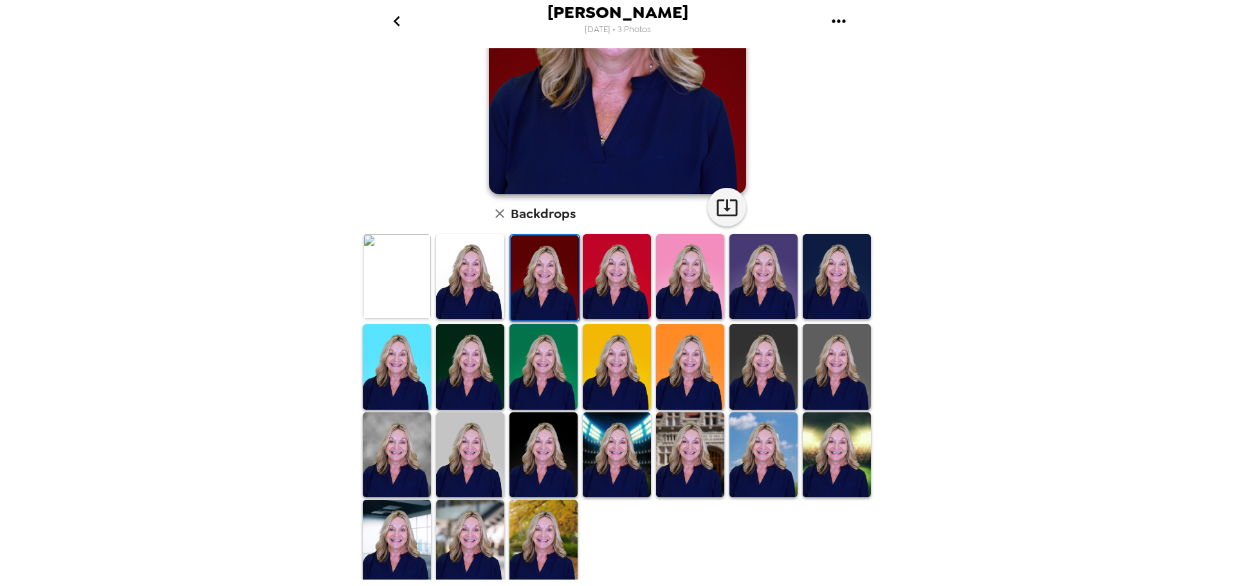
click at [560, 455] on img at bounding box center [544, 454] width 68 height 85
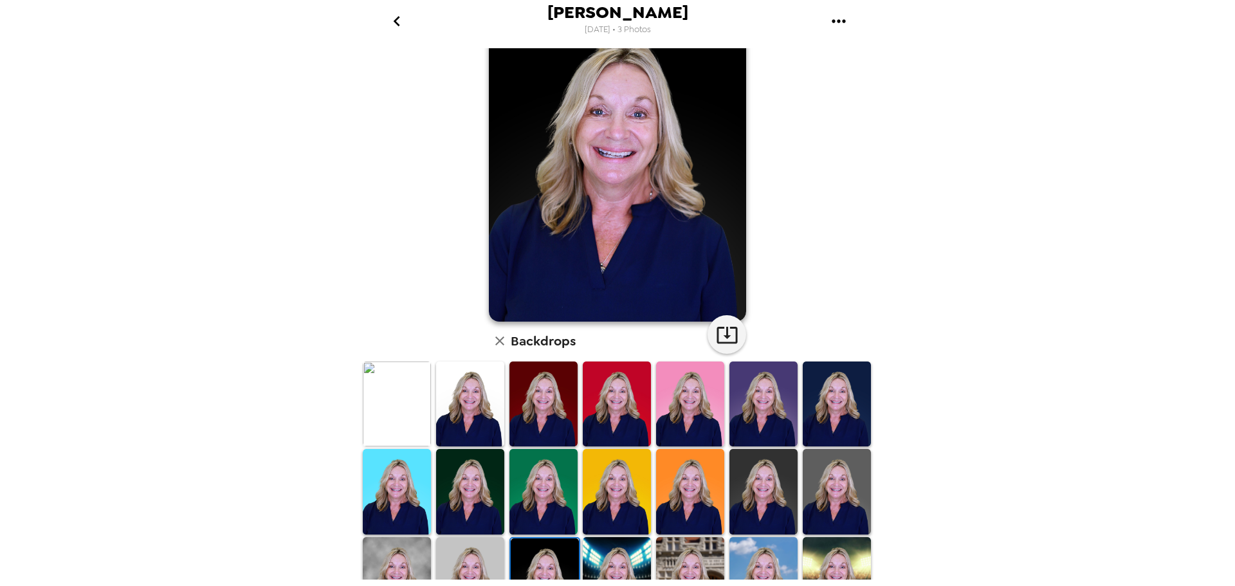
scroll to position [58, 0]
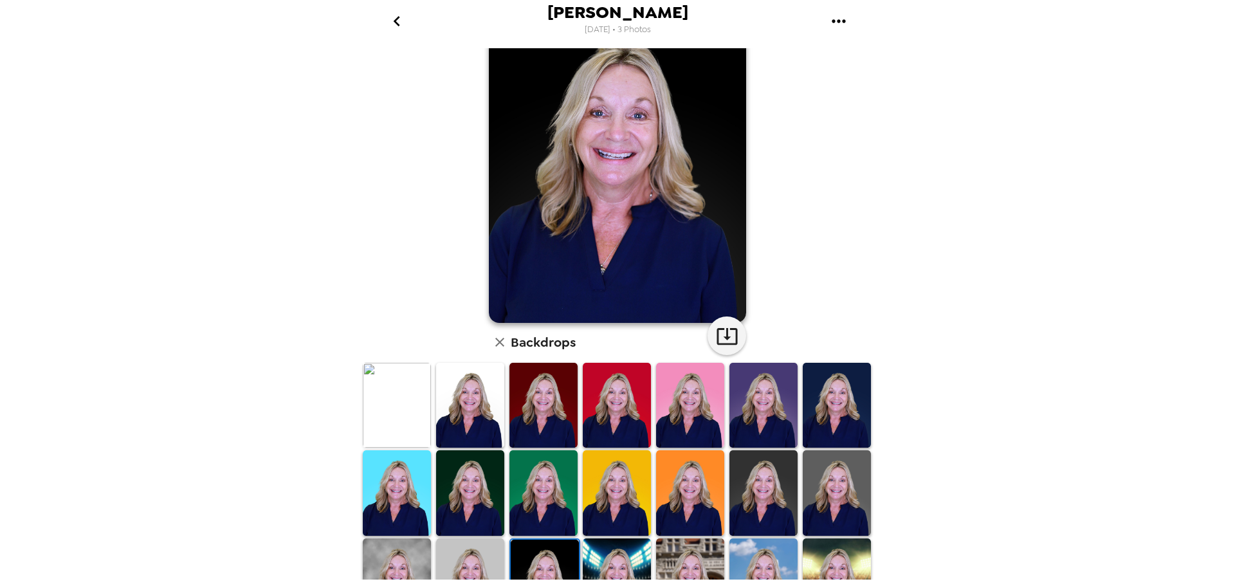
click at [817, 465] on img at bounding box center [837, 492] width 68 height 85
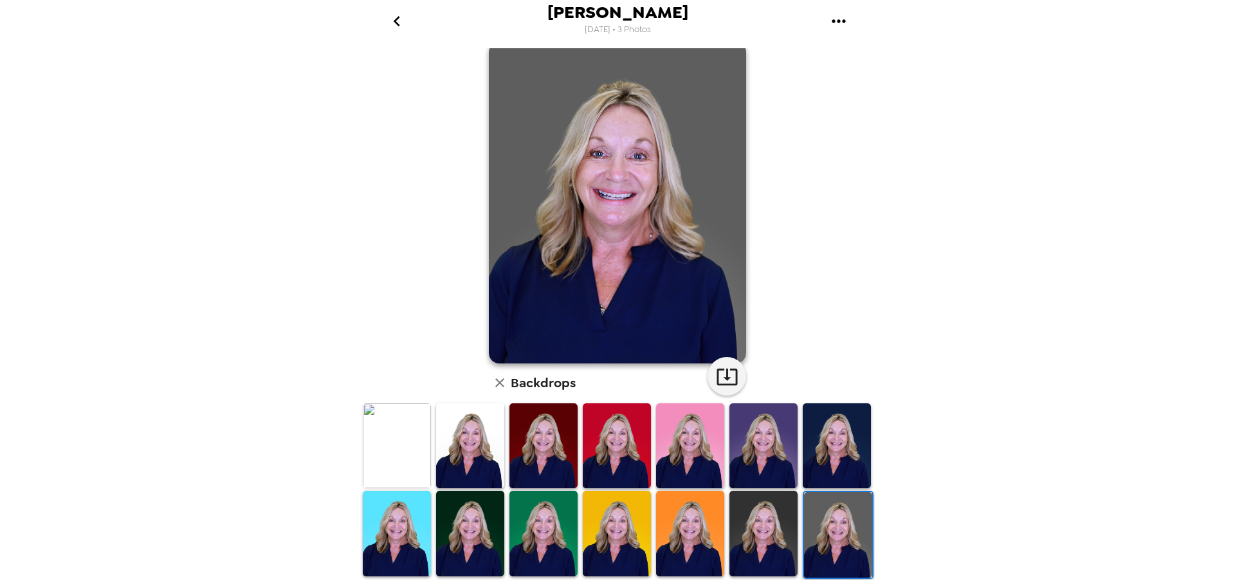
scroll to position [0, 0]
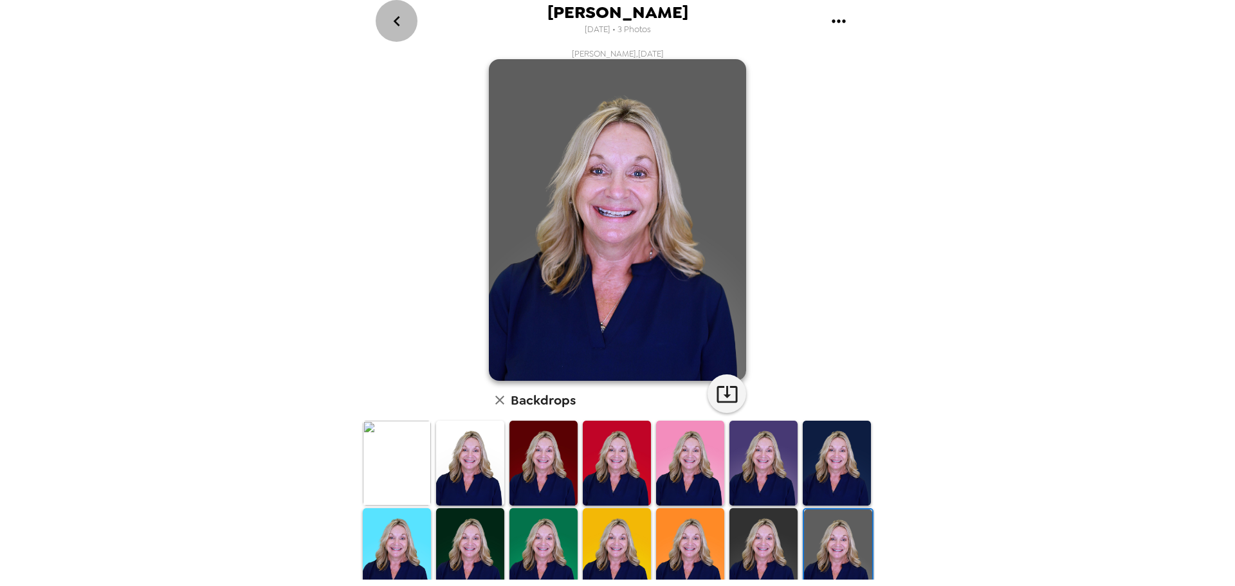
click at [391, 19] on icon "go back" at bounding box center [397, 21] width 21 height 21
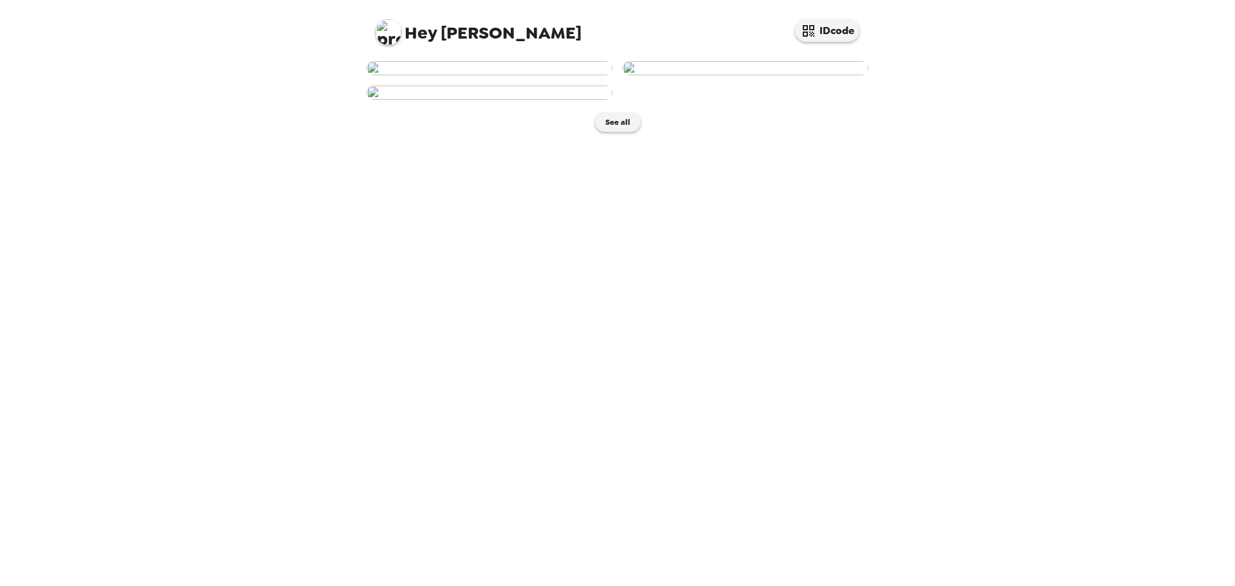
click at [806, 75] on img at bounding box center [746, 68] width 246 height 14
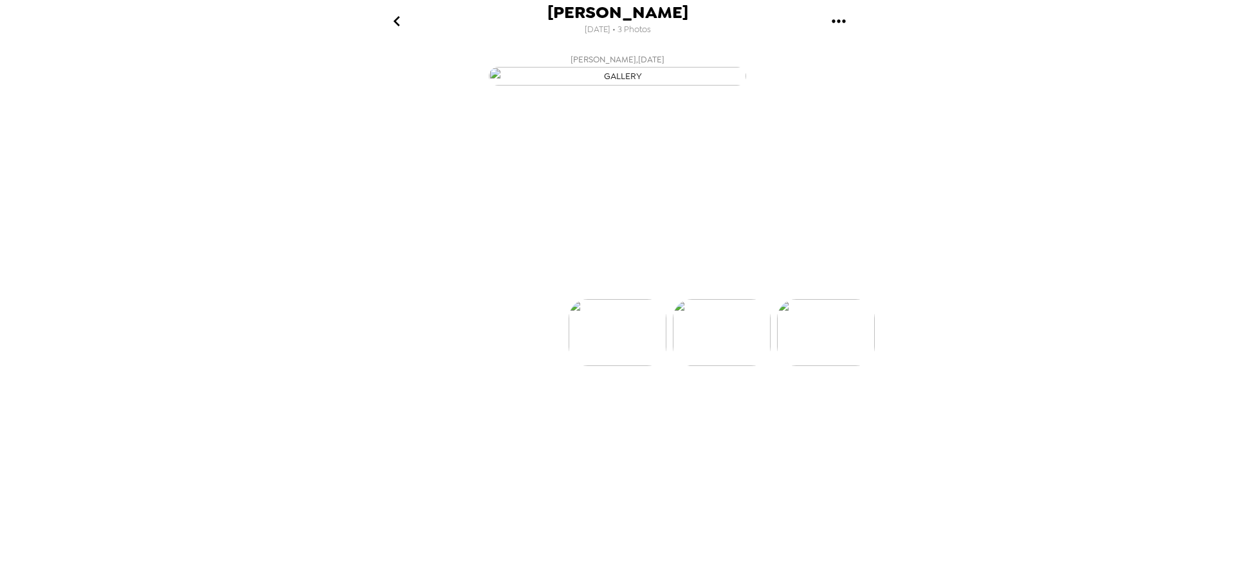
scroll to position [0, 104]
click at [600, 284] on p "Backdrops" at bounding box center [602, 275] width 59 height 15
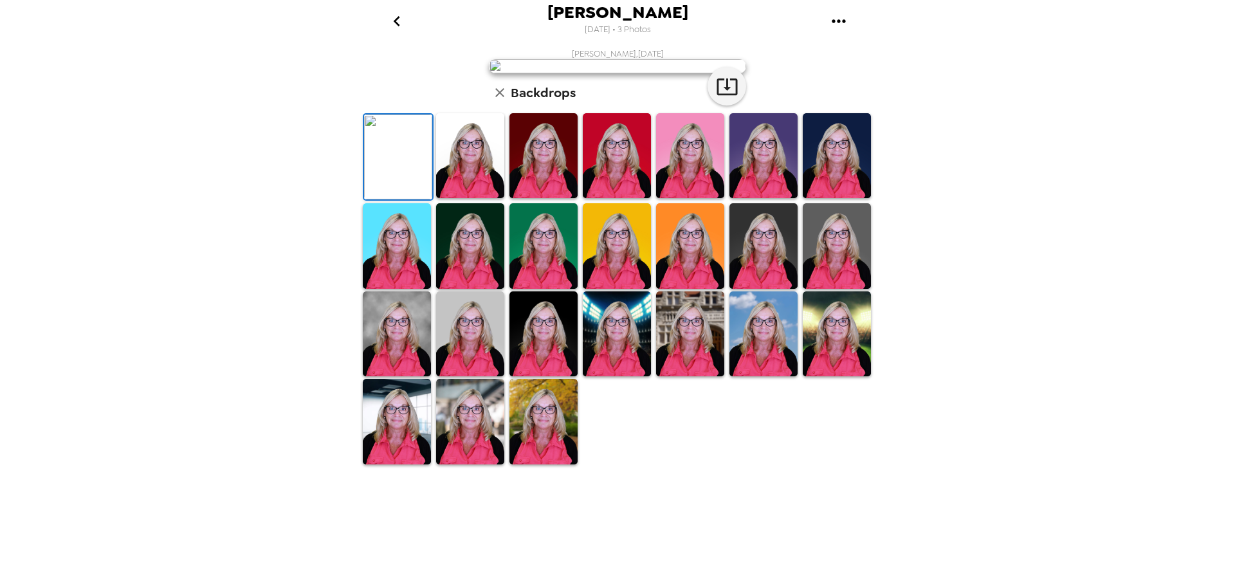
click at [460, 198] on img at bounding box center [470, 155] width 68 height 85
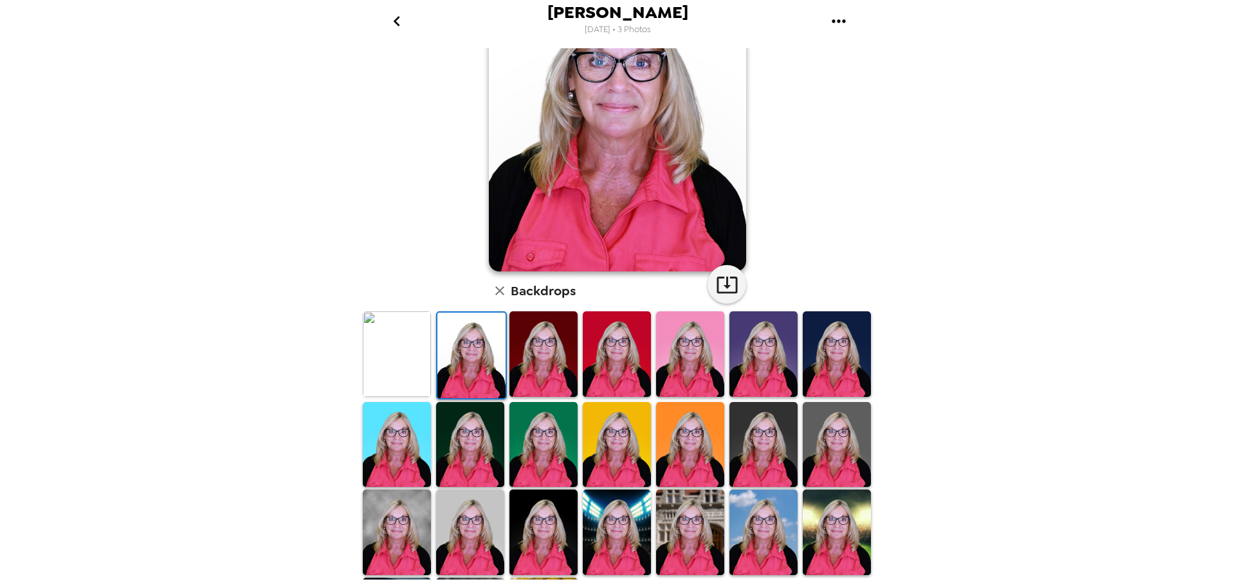
scroll to position [0, 0]
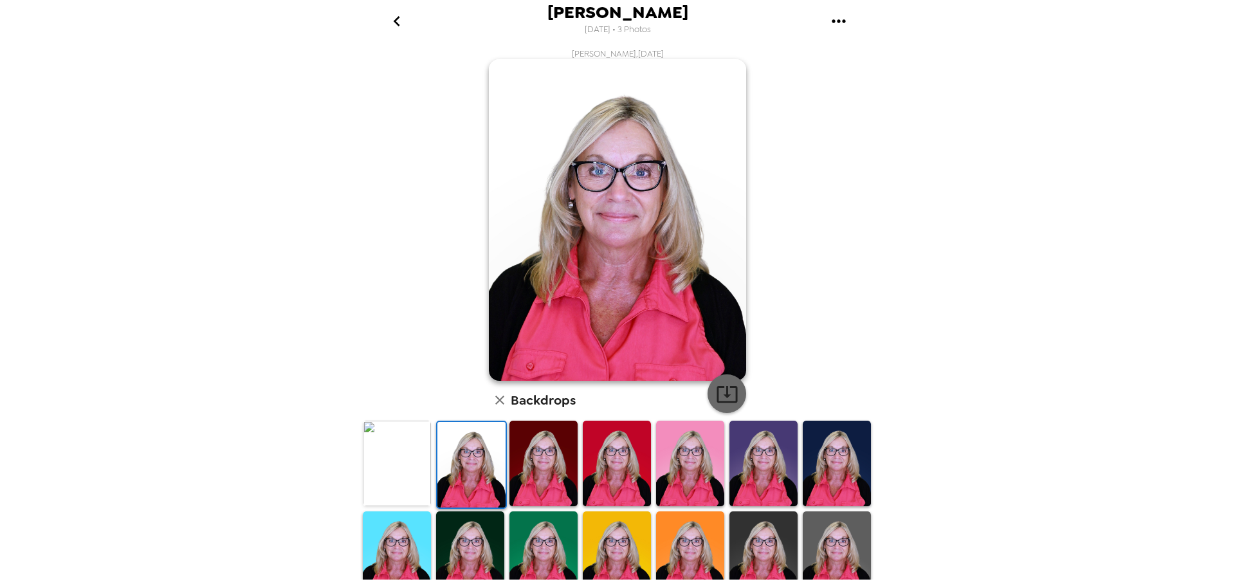
click at [724, 393] on icon "button" at bounding box center [727, 394] width 23 height 23
